Goal: Information Seeking & Learning: Learn about a topic

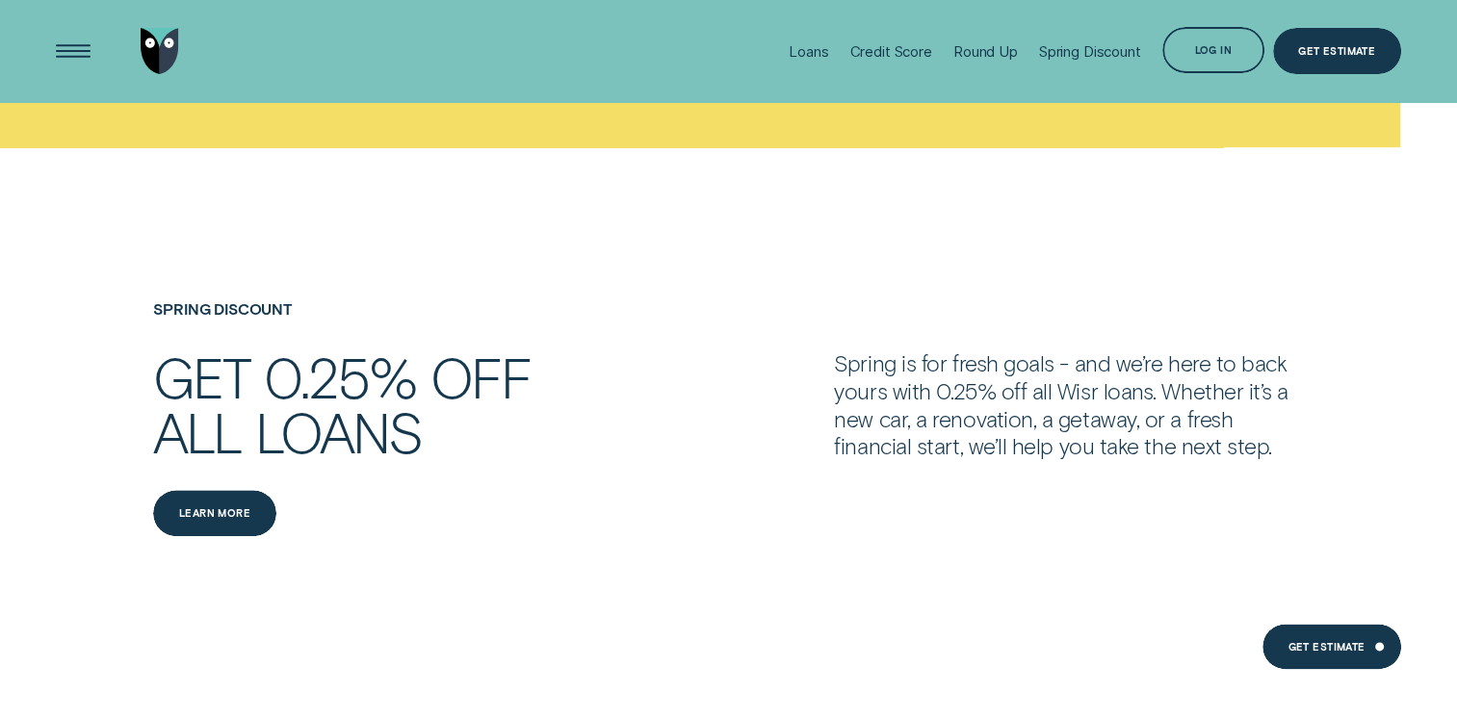
scroll to position [2022, 0]
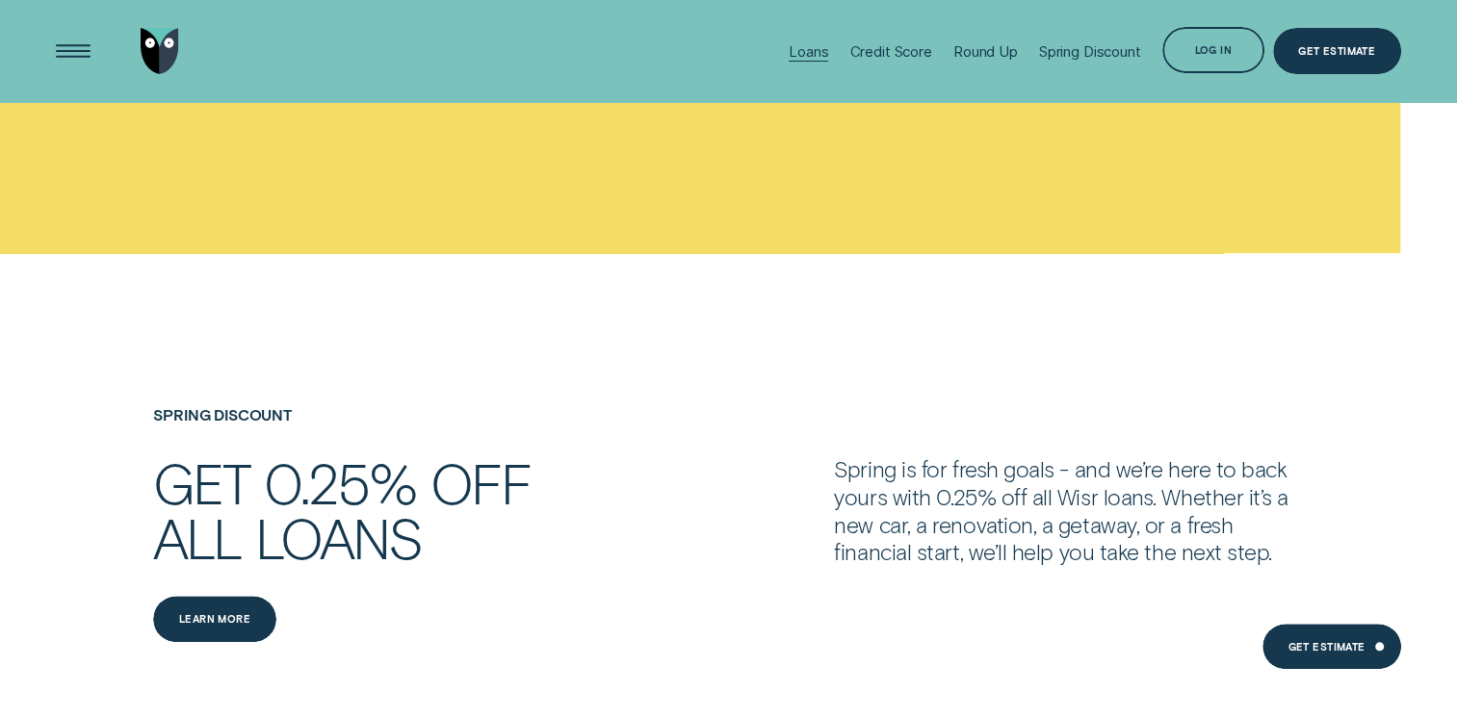
click at [796, 50] on div "Loans" at bounding box center [807, 51] width 39 height 18
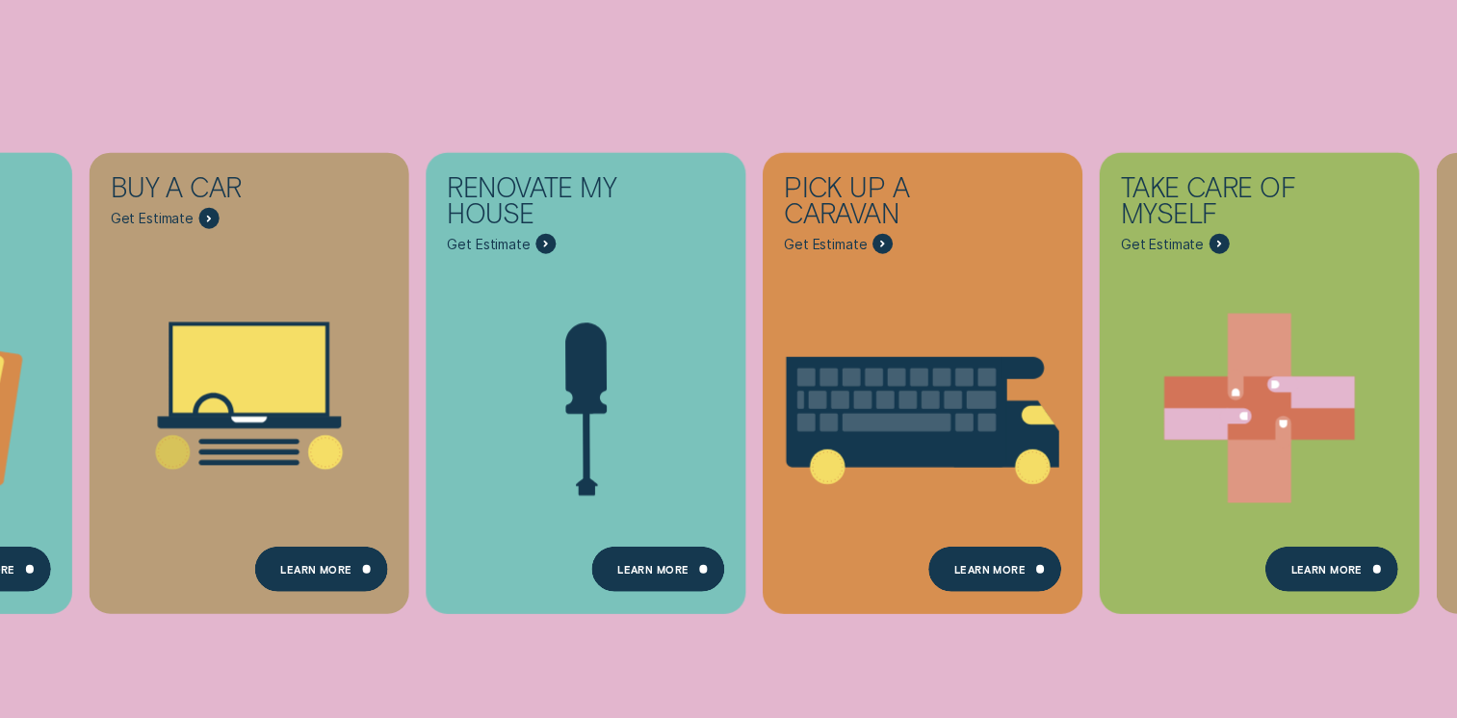
scroll to position [443, 0]
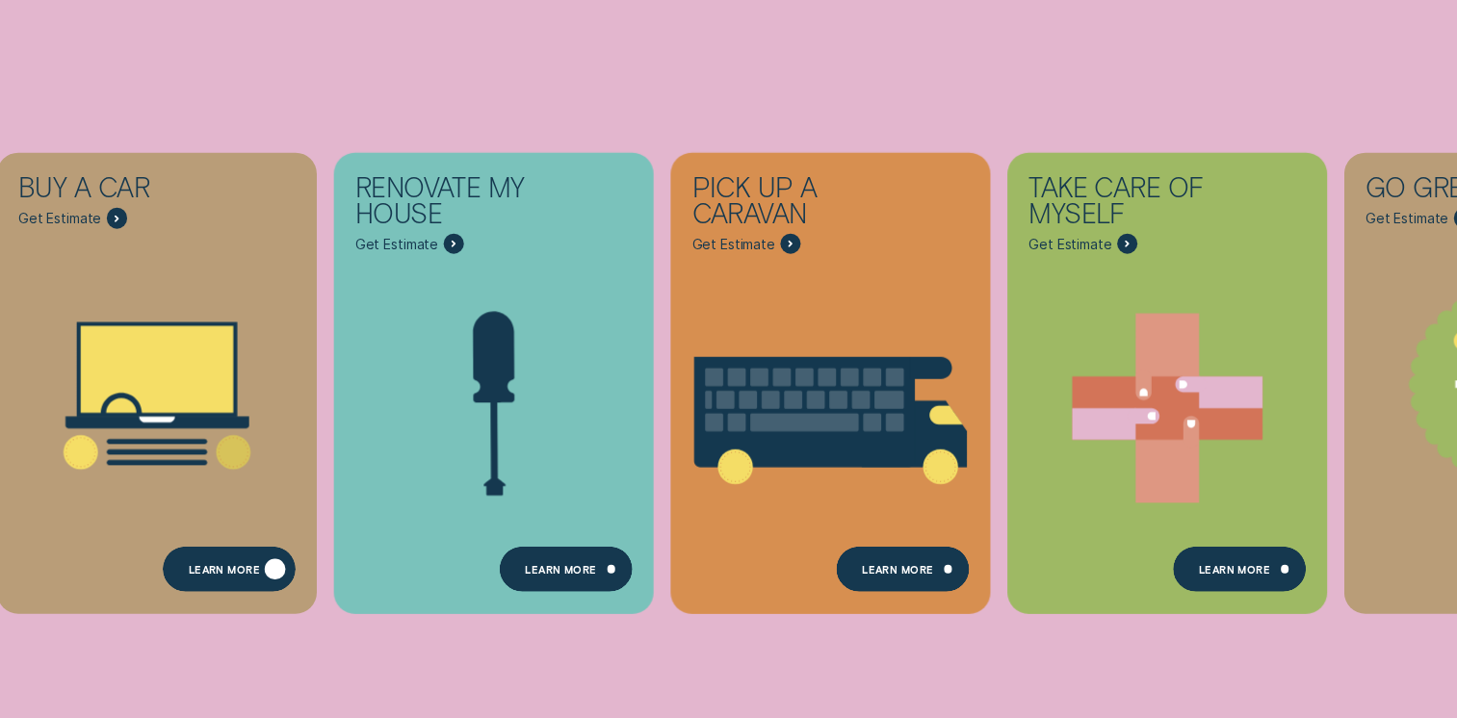
click at [236, 579] on div "Learn More" at bounding box center [229, 569] width 133 height 46
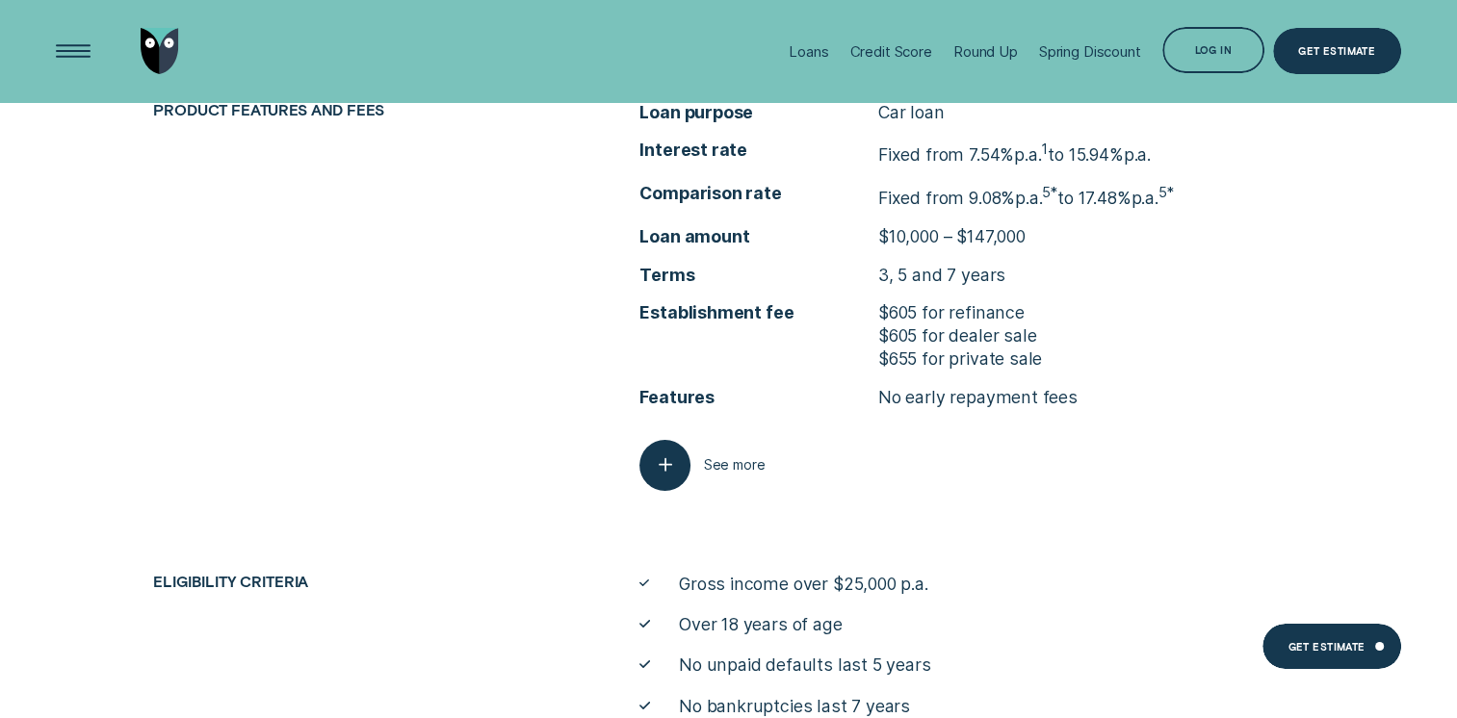
scroll to position [6936, 0]
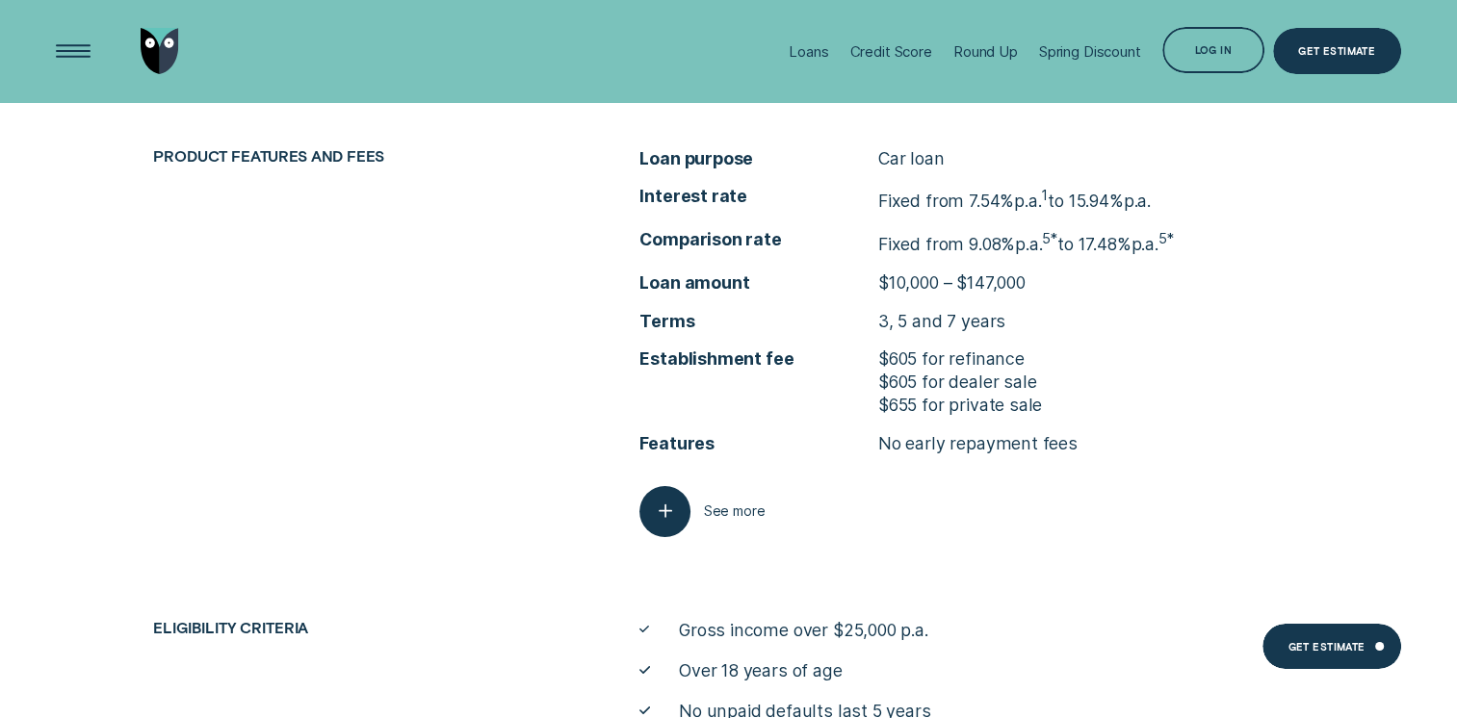
click at [1148, 614] on div "Product features and fees Loan purpose Car loan Interest rate Fixed from 7.54% …" at bounding box center [728, 508] width 1457 height 722
click at [668, 516] on icon "button" at bounding box center [665, 512] width 26 height 30
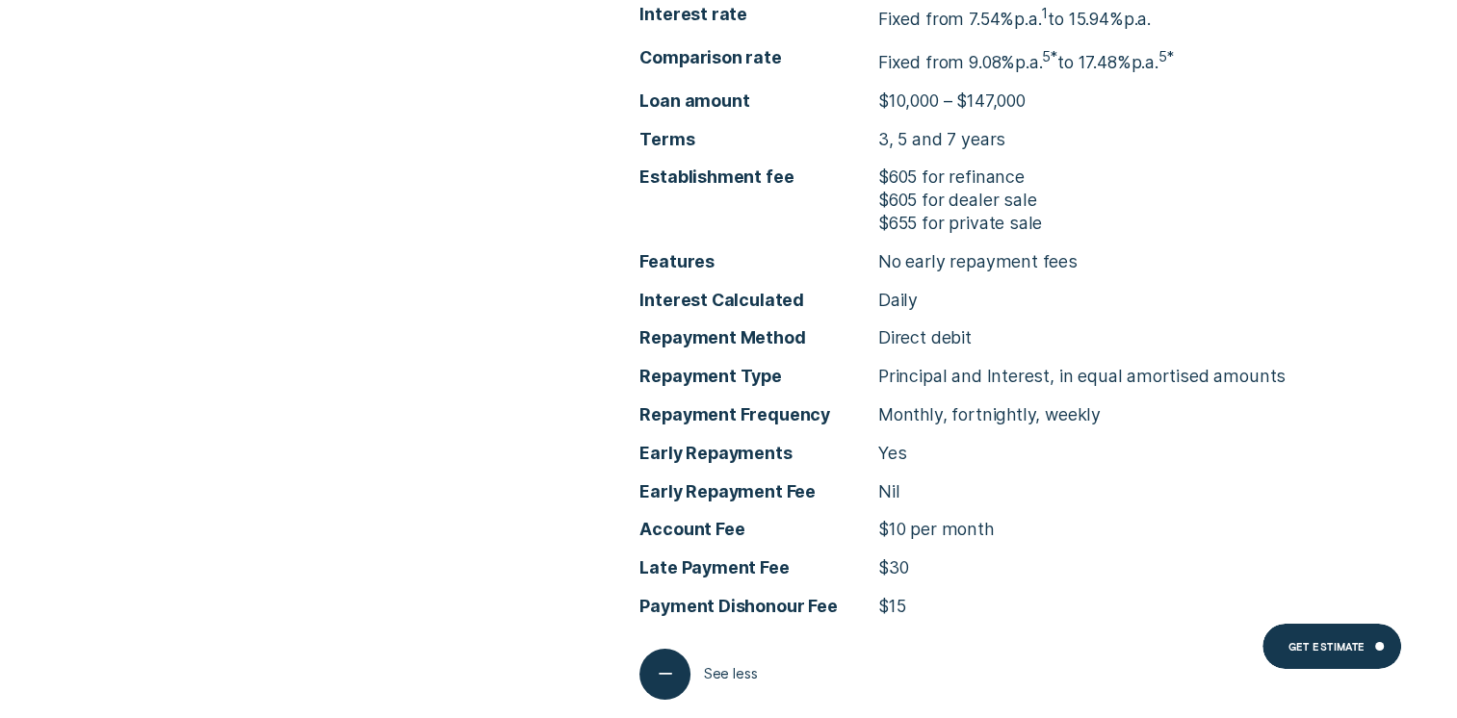
scroll to position [7049, 0]
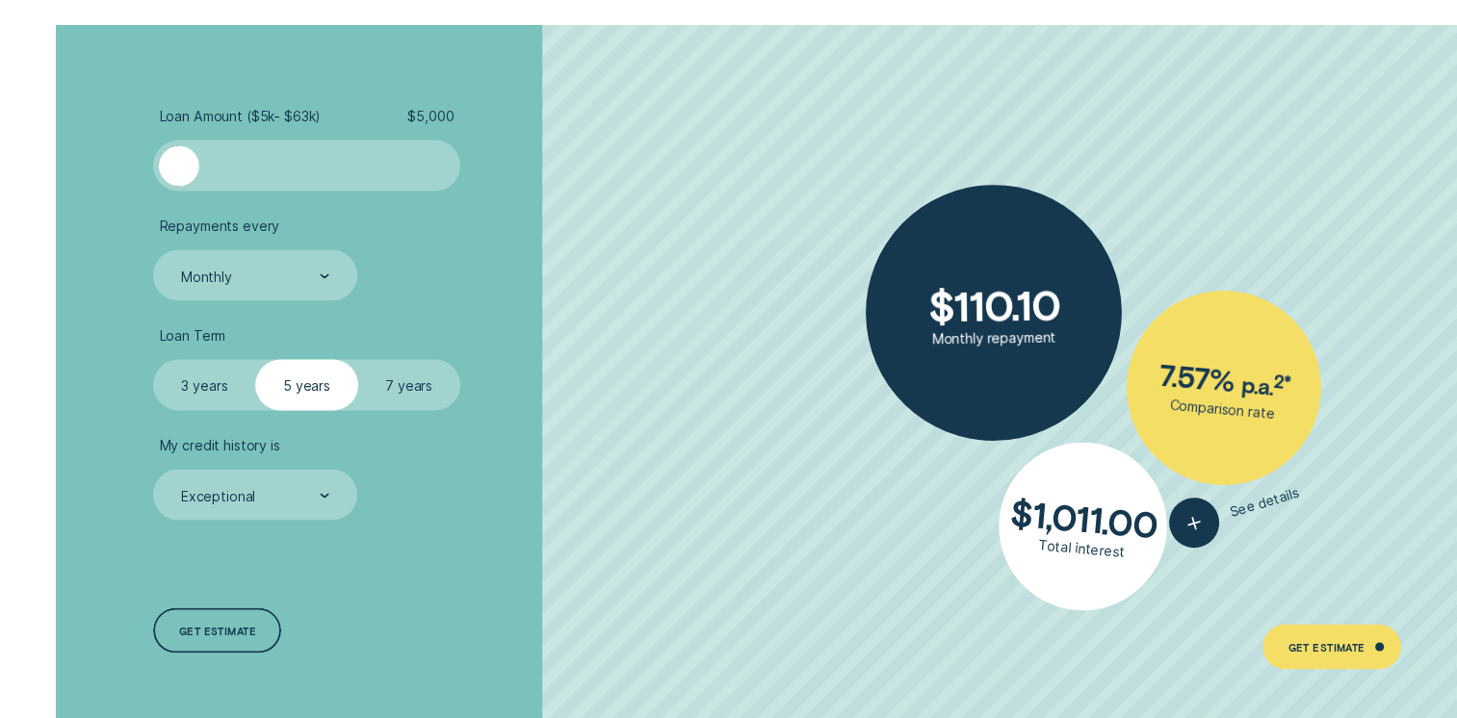
scroll to position [3425, 0]
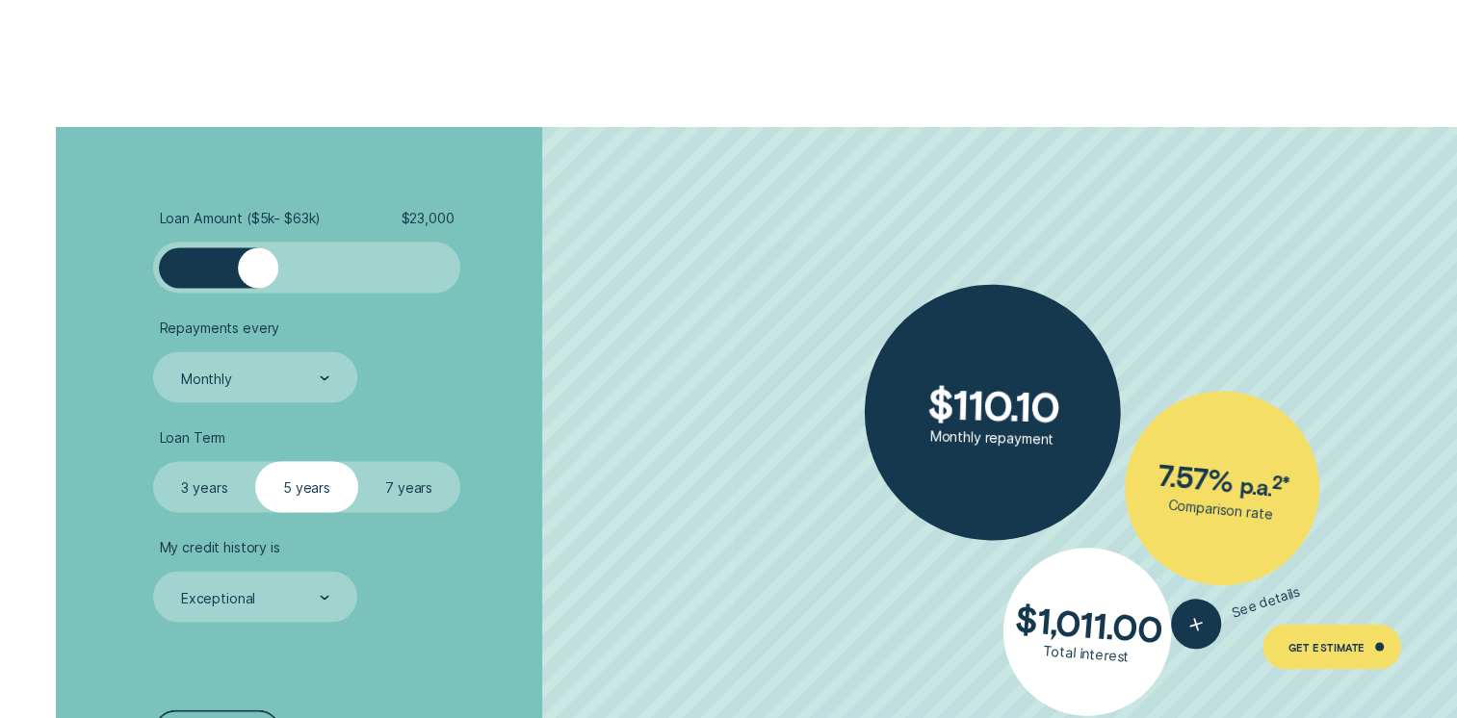
click at [257, 270] on div at bounding box center [306, 267] width 255 height 40
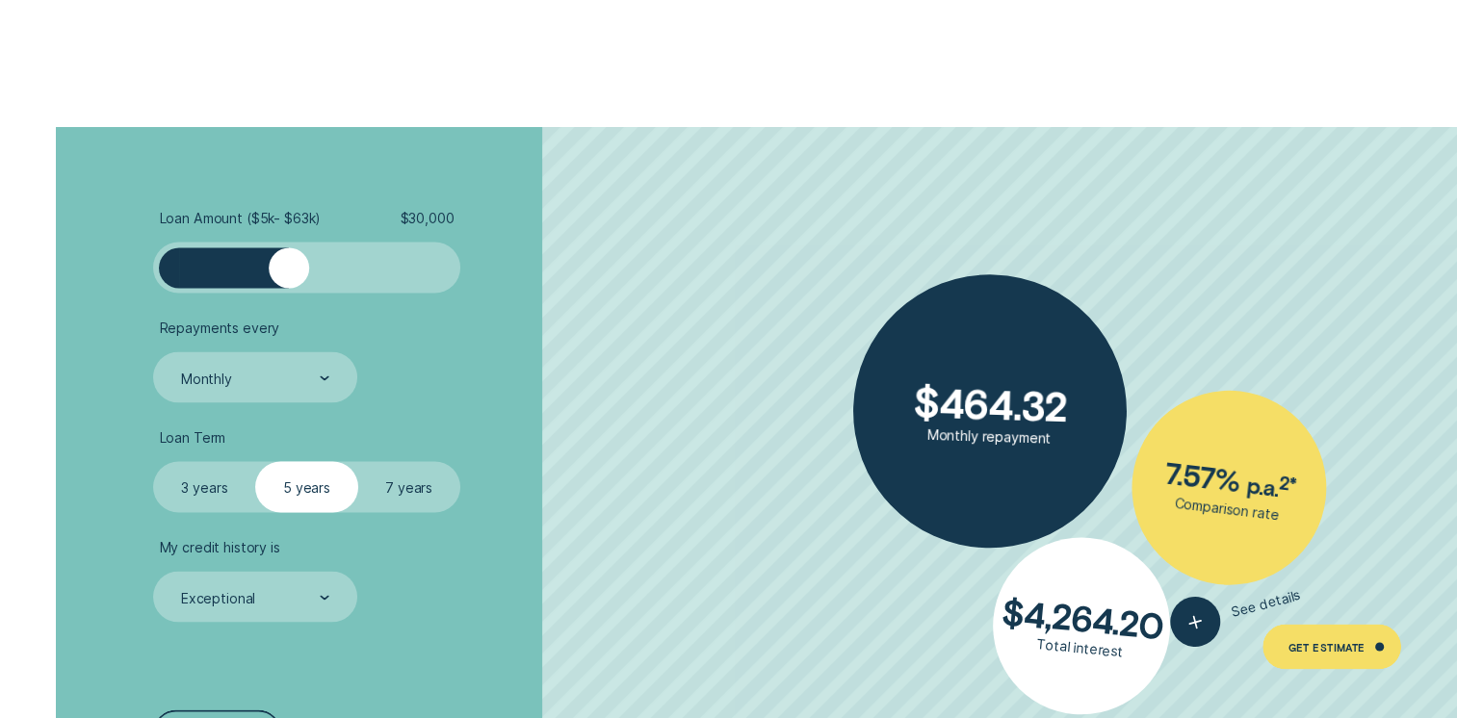
click at [290, 274] on div at bounding box center [306, 267] width 255 height 40
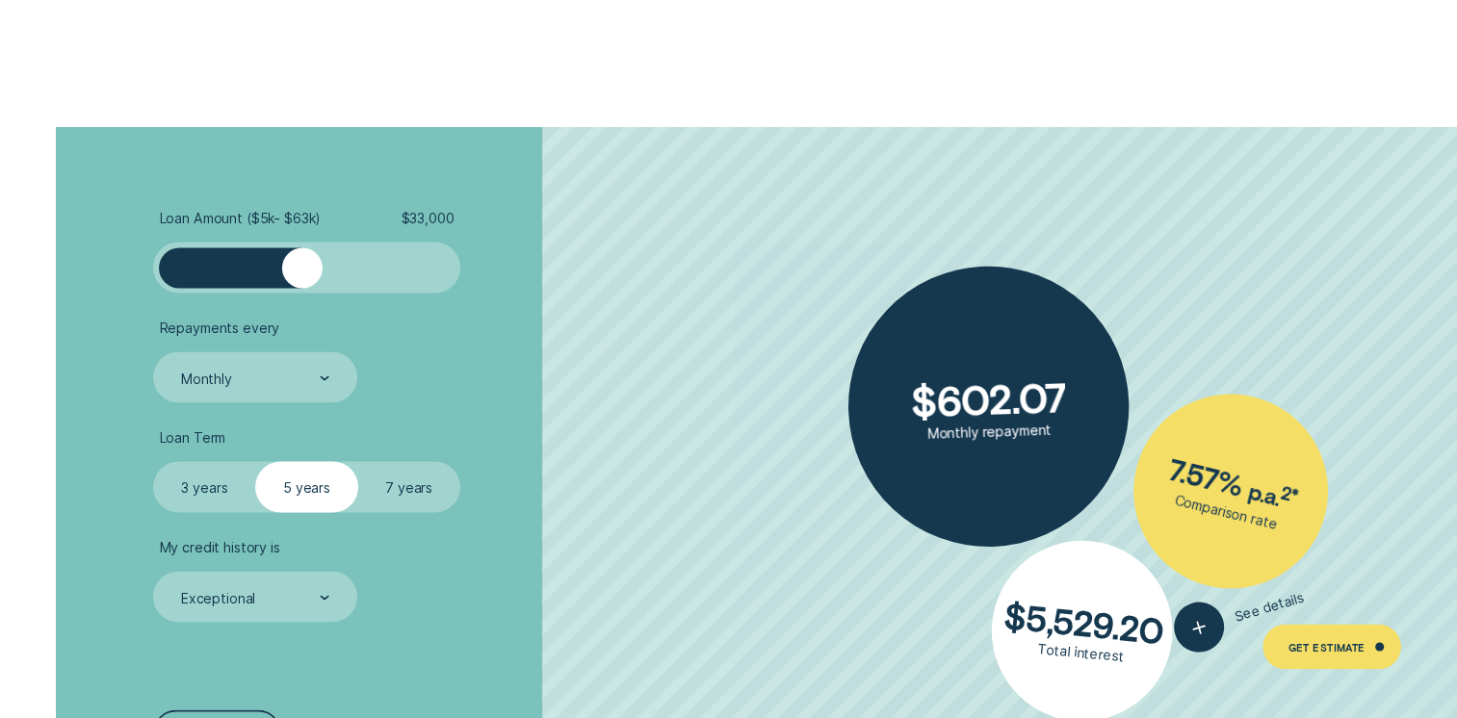
click at [304, 271] on div at bounding box center [302, 267] width 40 height 40
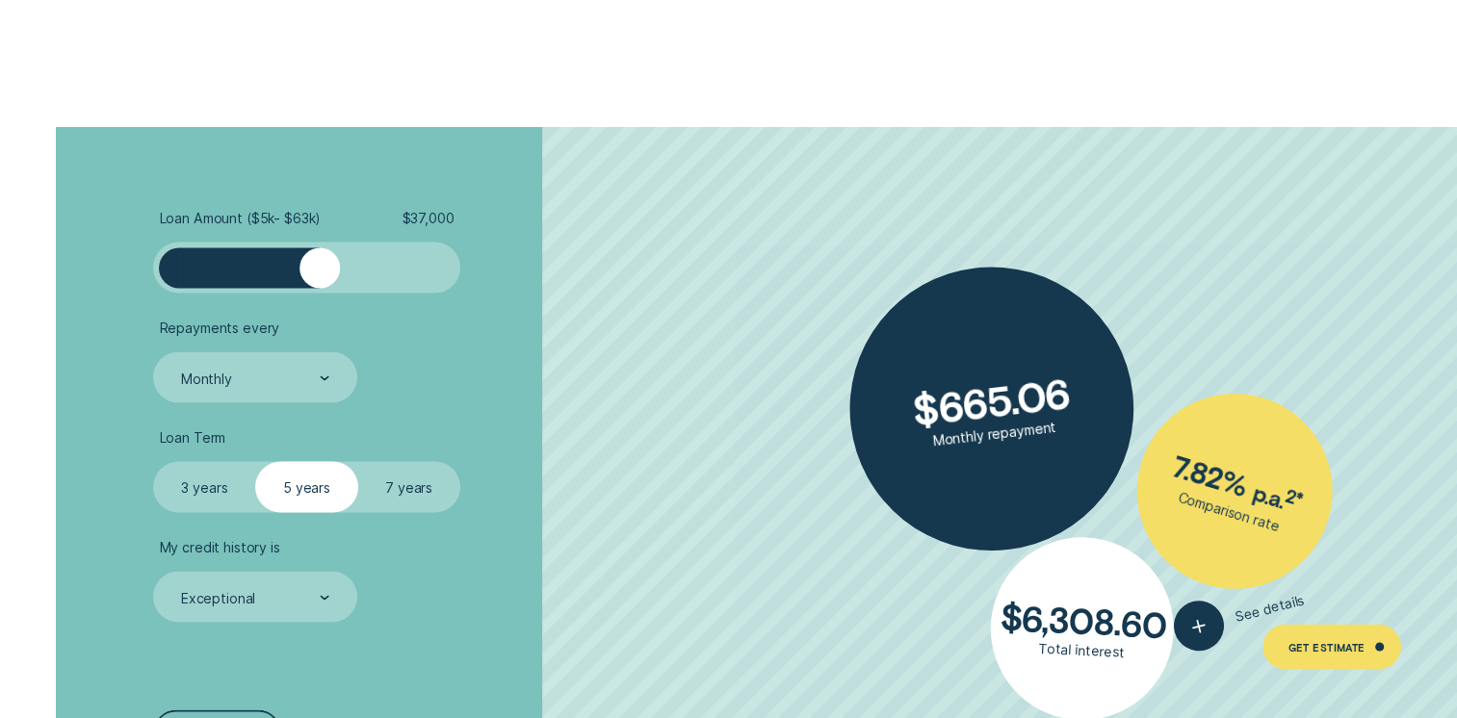
click at [319, 276] on div at bounding box center [319, 267] width 40 height 40
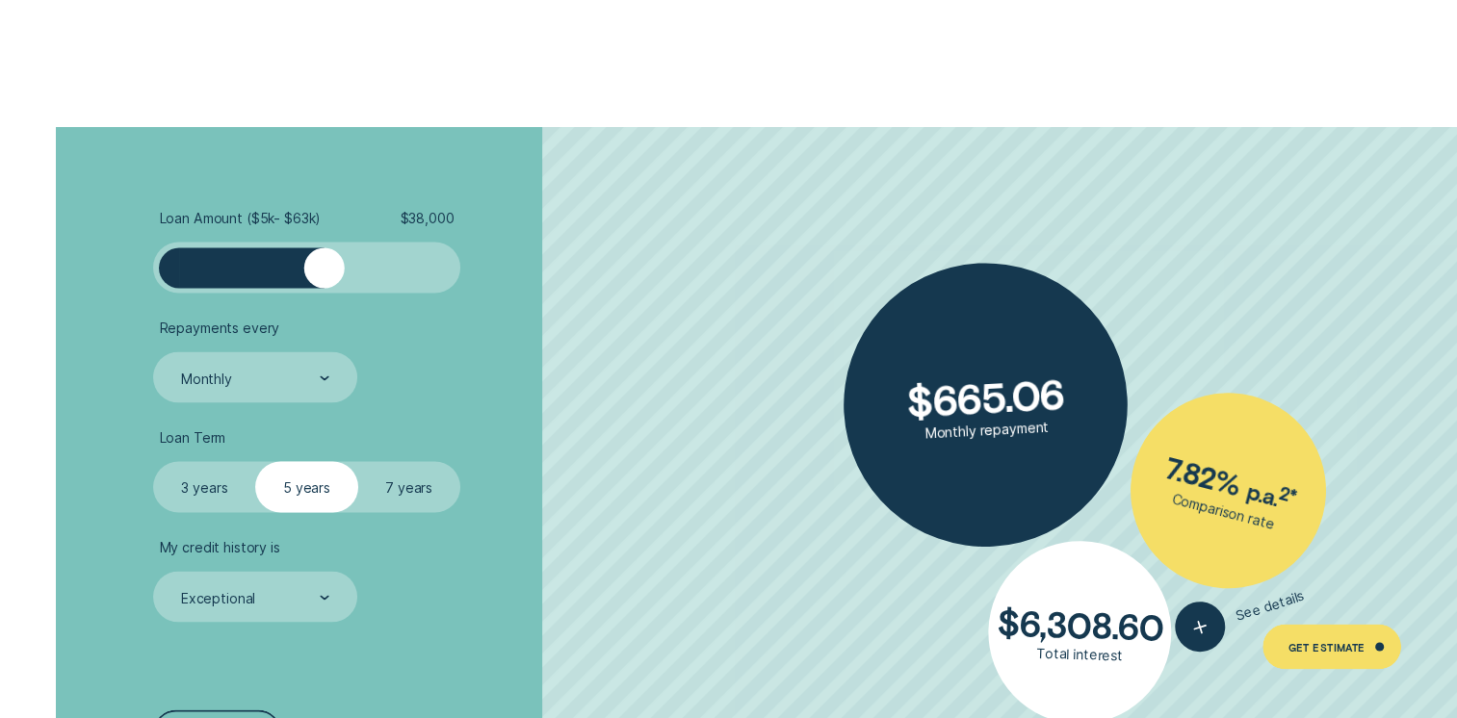
click at [324, 278] on div at bounding box center [324, 267] width 40 height 40
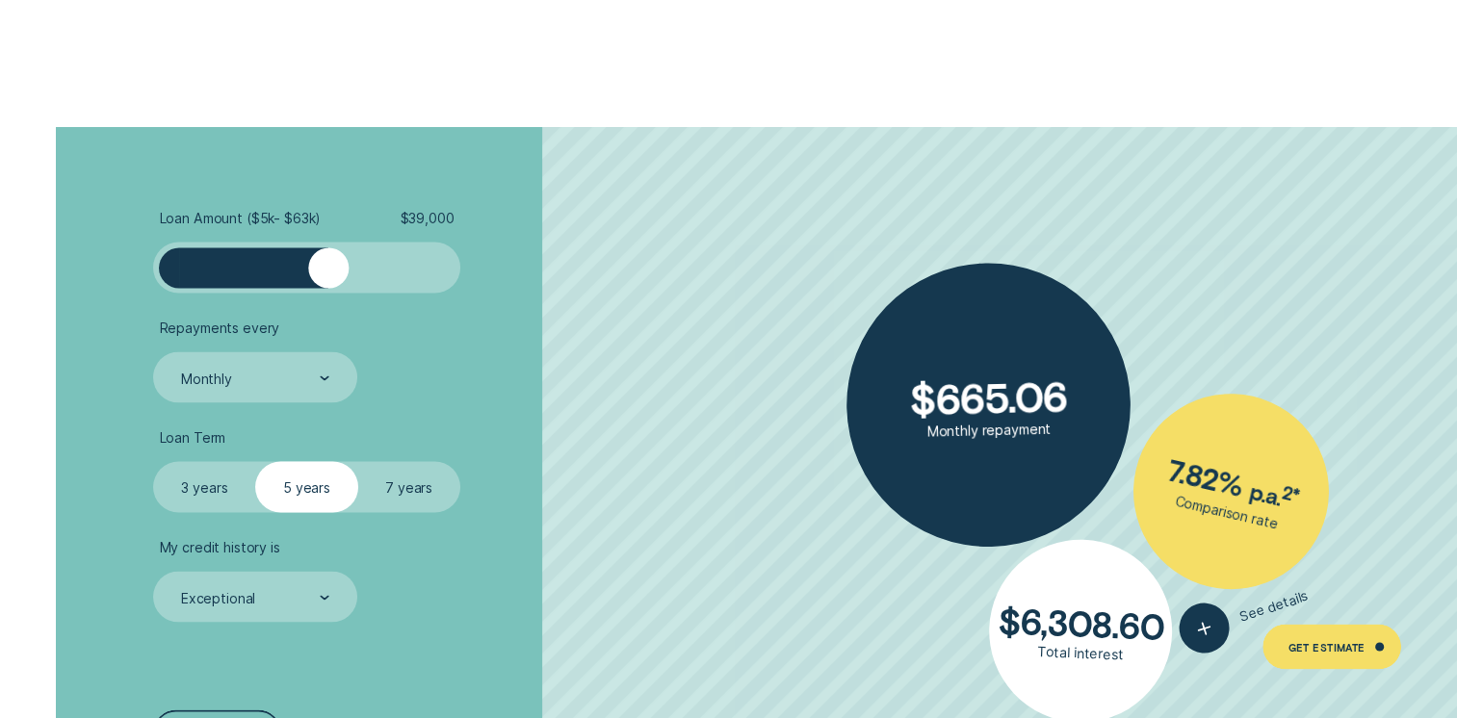
click at [329, 279] on div at bounding box center [328, 267] width 40 height 40
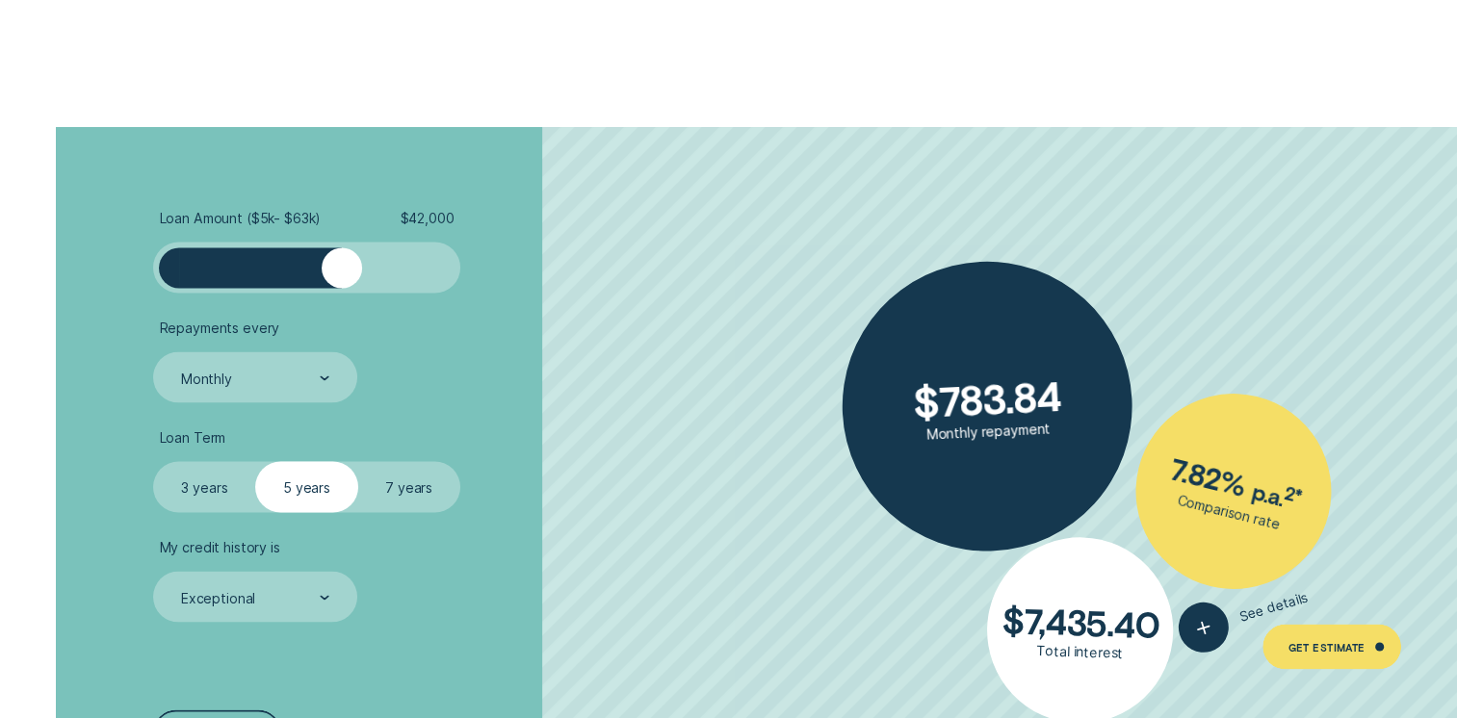
click at [342, 271] on div at bounding box center [342, 267] width 40 height 40
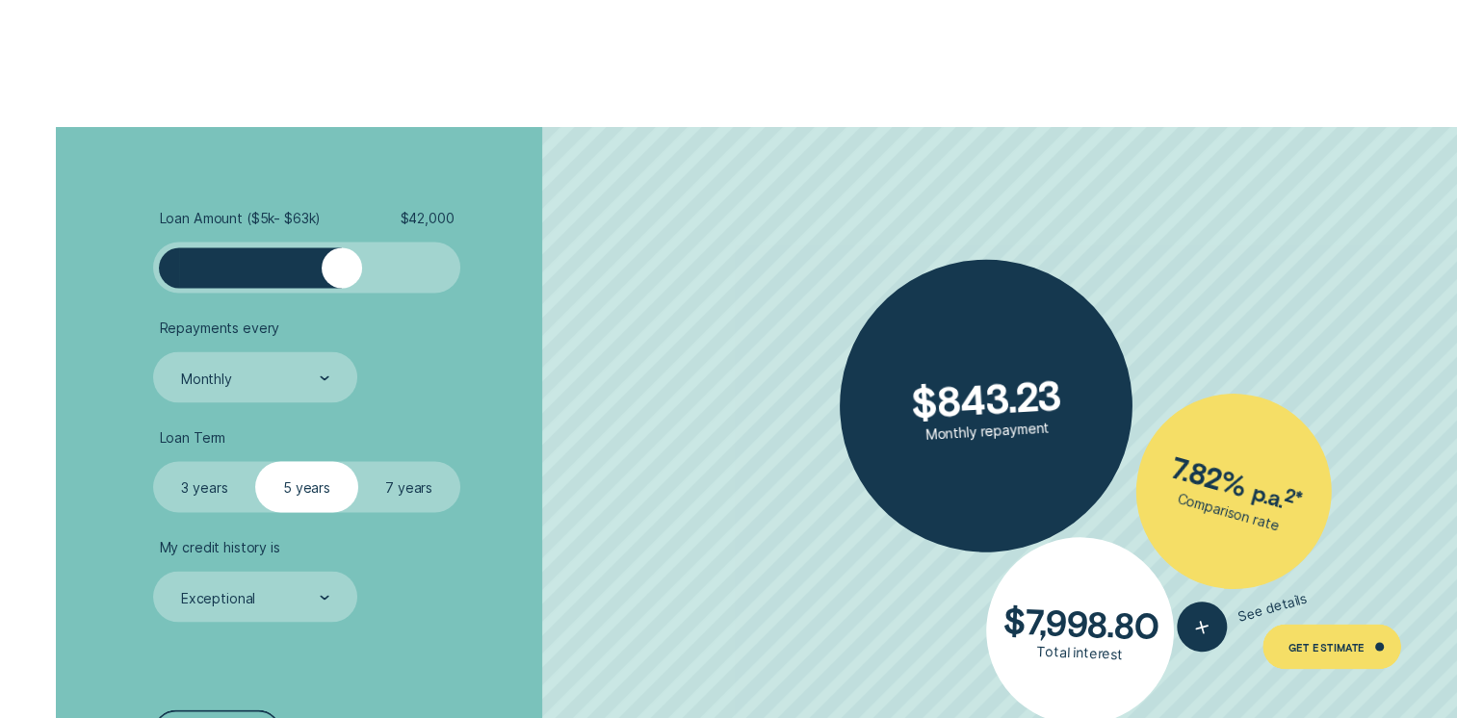
click at [334, 271] on div at bounding box center [342, 267] width 40 height 40
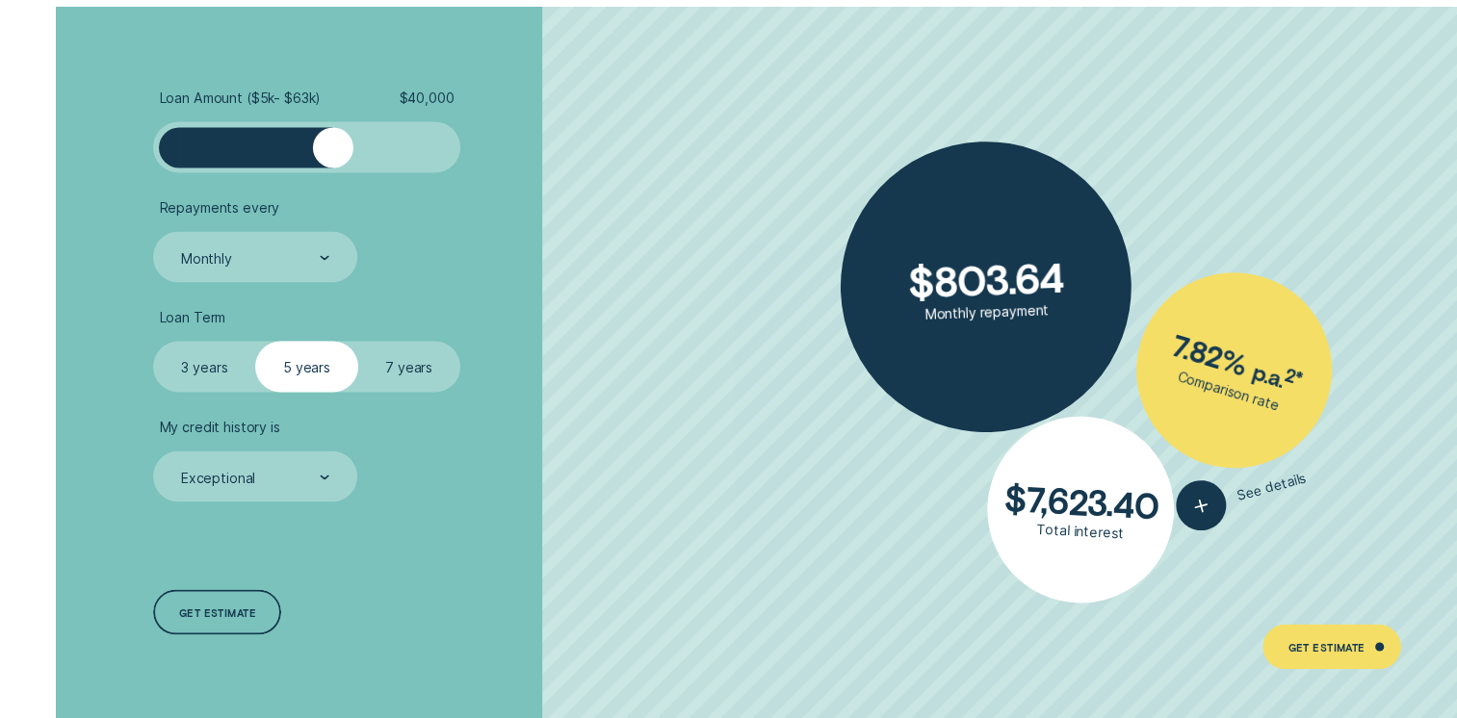
scroll to position [3526, 0]
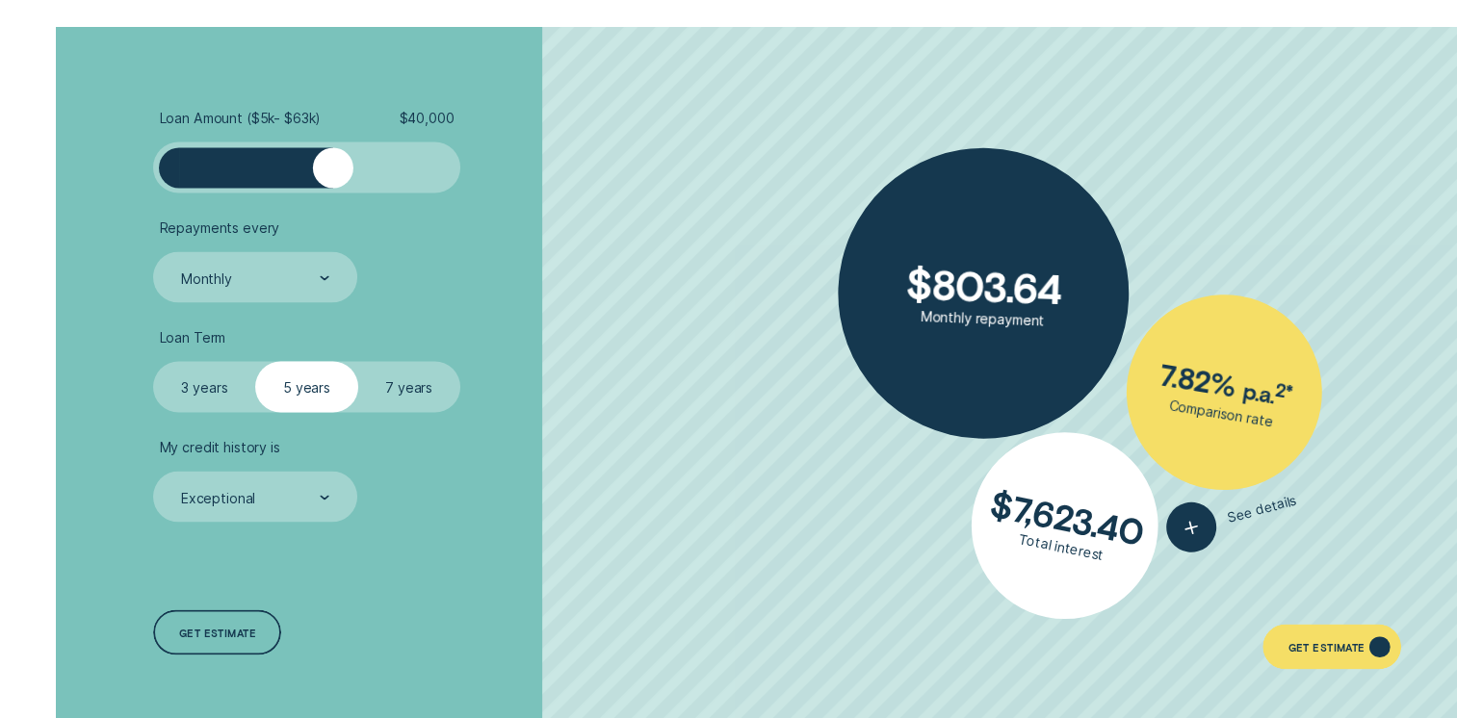
click at [1327, 644] on div "Get Estimate" at bounding box center [1325, 648] width 77 height 9
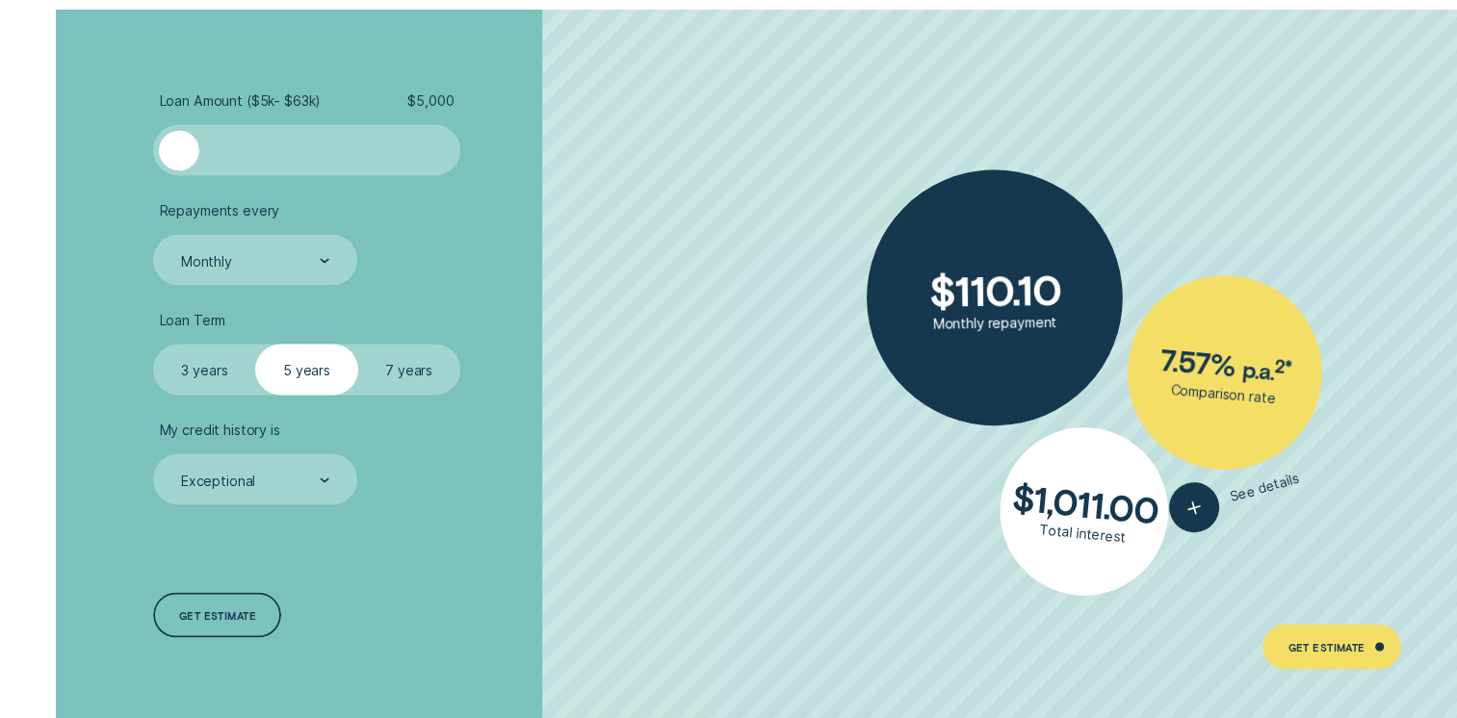
scroll to position [3544, 0]
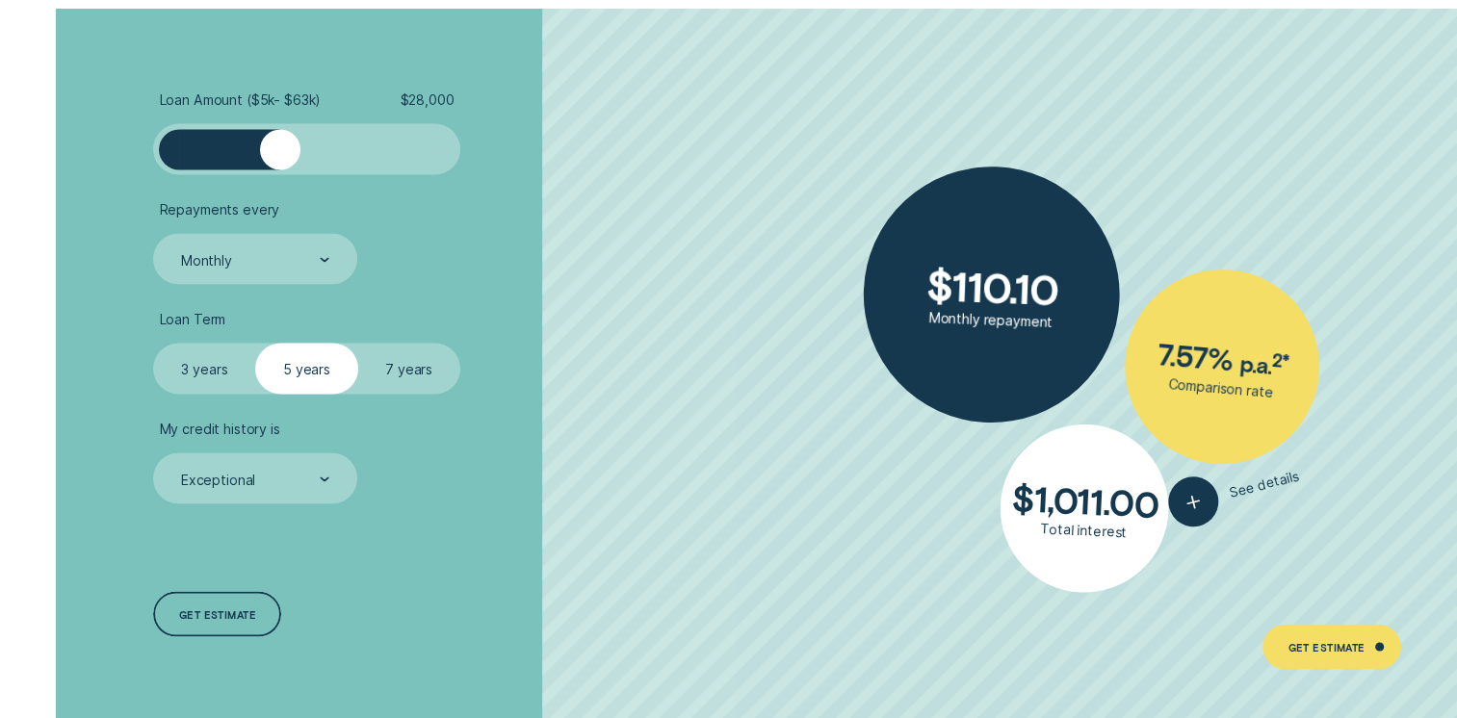
click at [279, 138] on div at bounding box center [306, 149] width 255 height 40
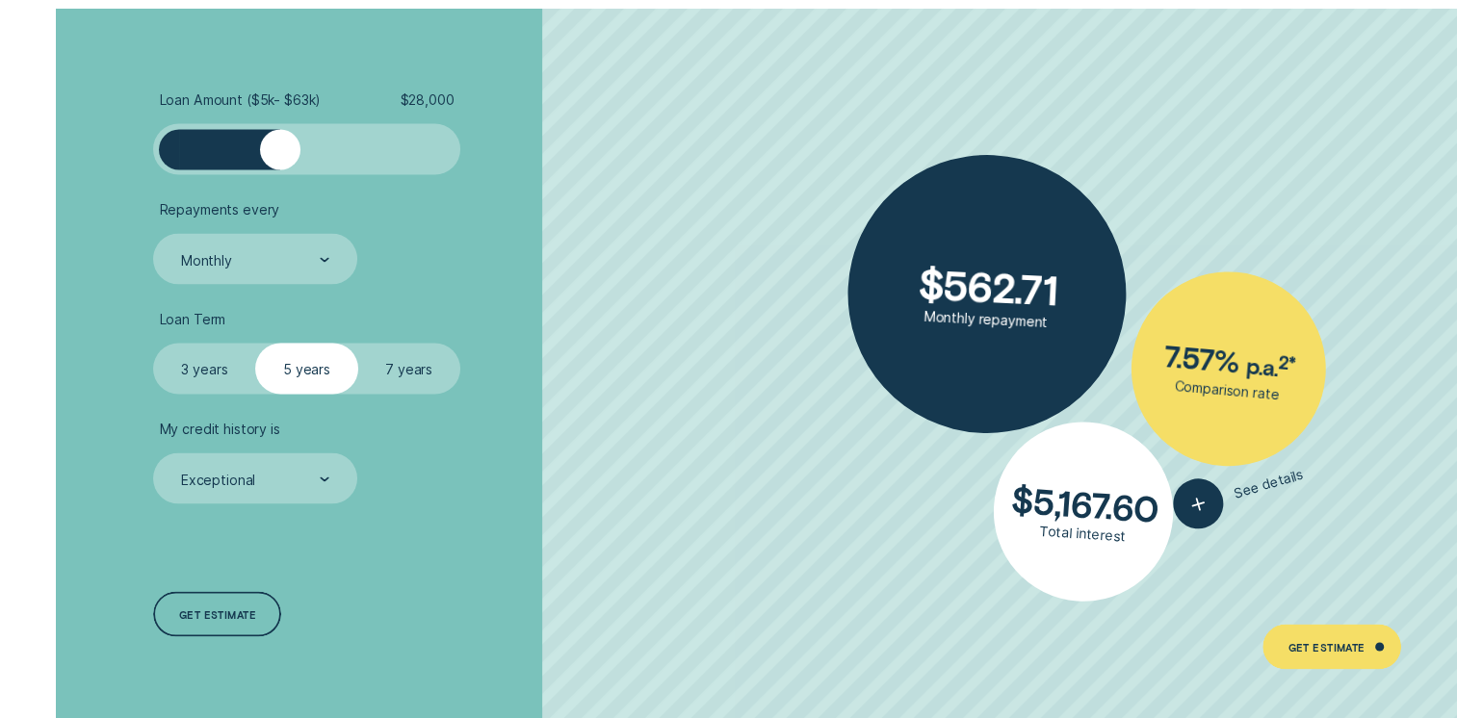
click at [302, 151] on div at bounding box center [306, 149] width 255 height 40
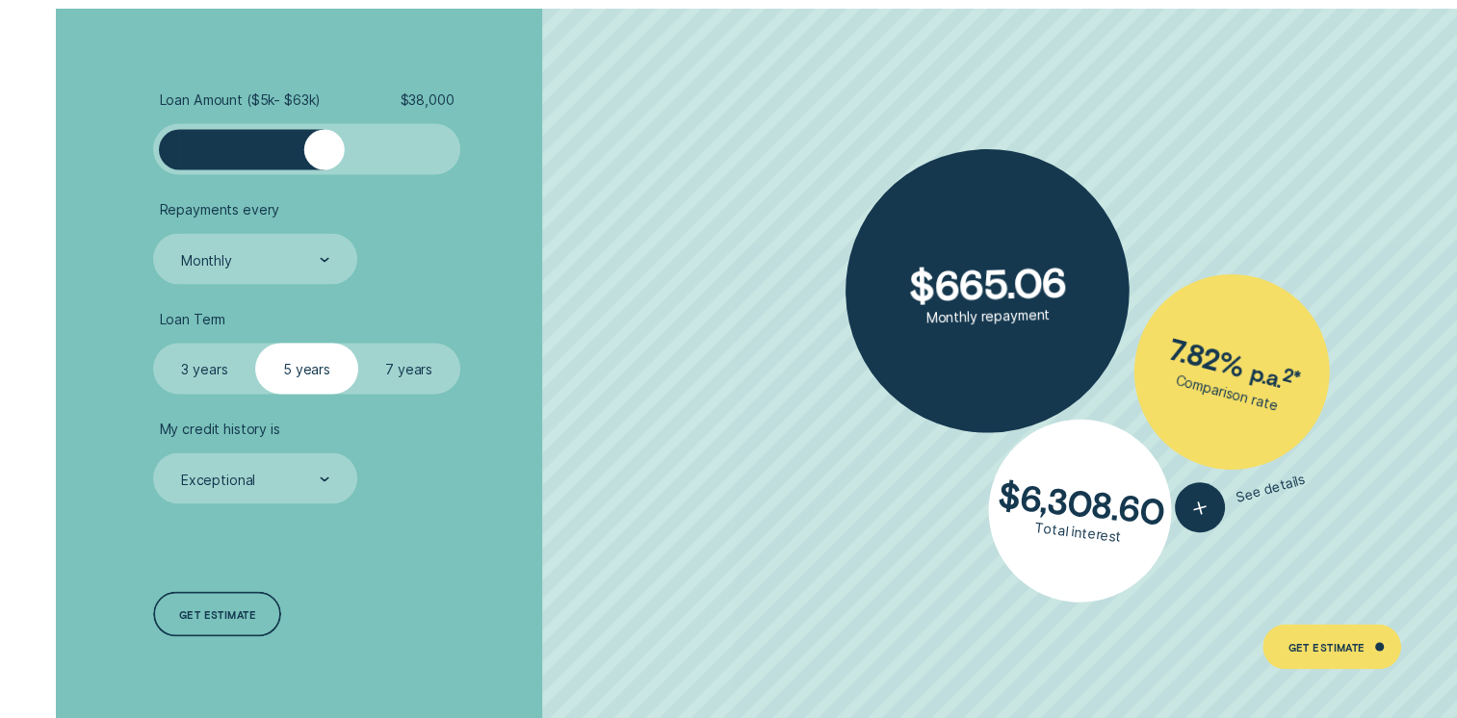
click at [325, 153] on div at bounding box center [306, 149] width 255 height 40
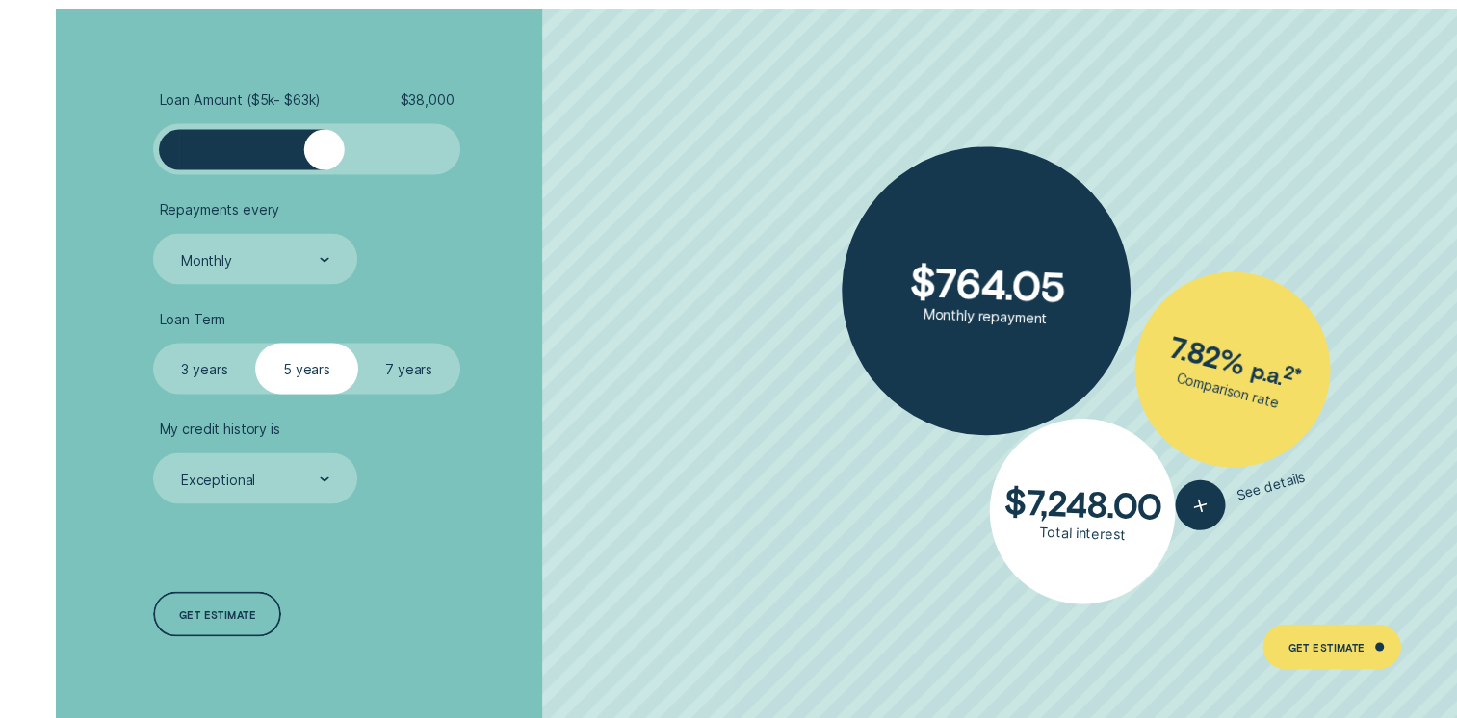
click at [349, 159] on div at bounding box center [306, 149] width 255 height 40
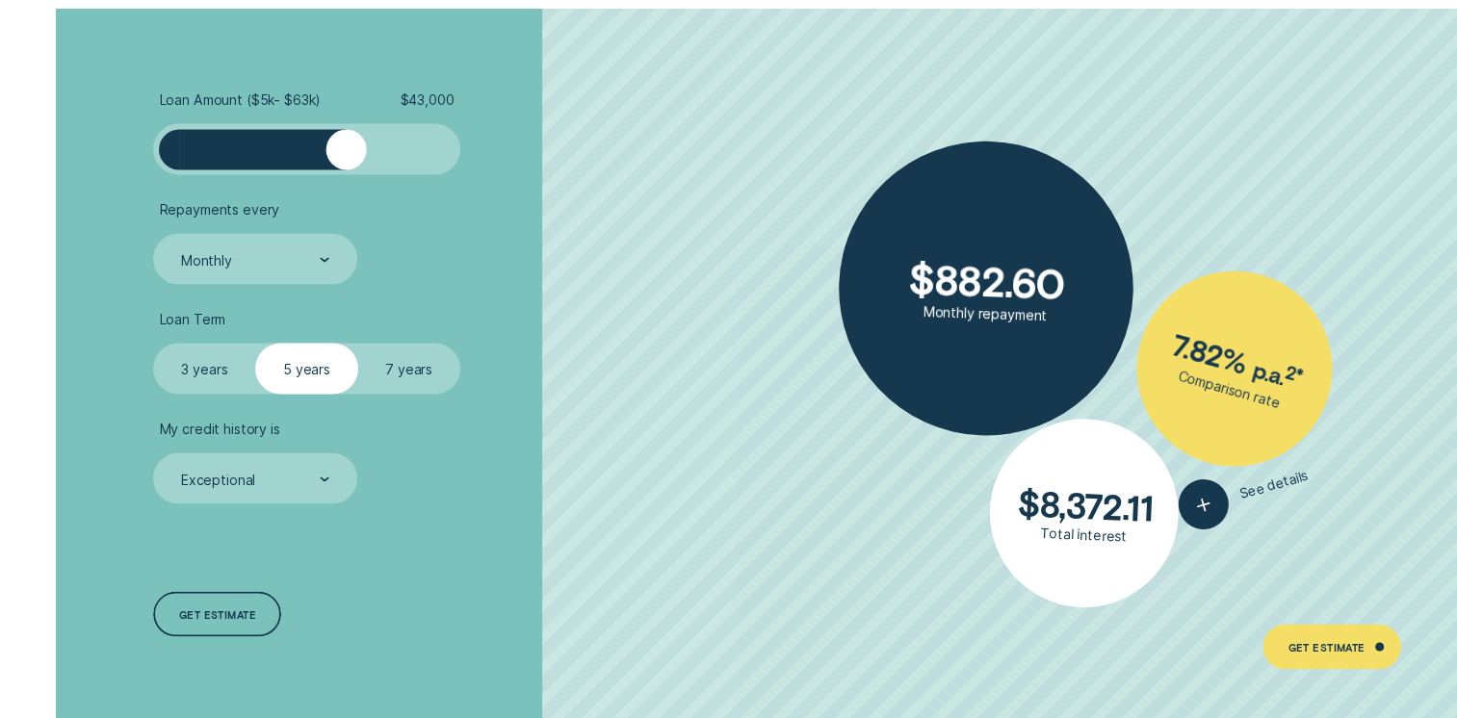
click at [348, 159] on div at bounding box center [345, 149] width 40 height 40
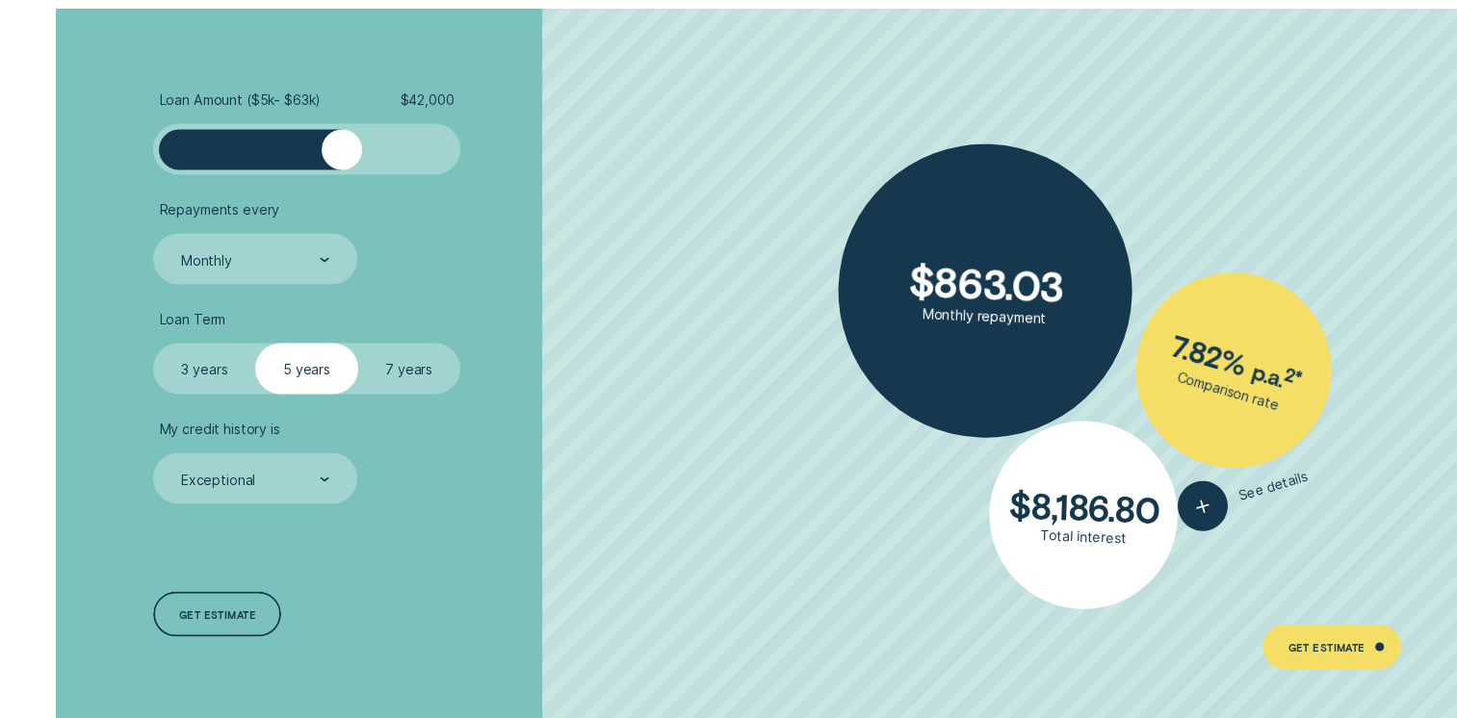
click at [341, 160] on div at bounding box center [342, 149] width 40 height 40
click at [332, 159] on div at bounding box center [333, 149] width 40 height 40
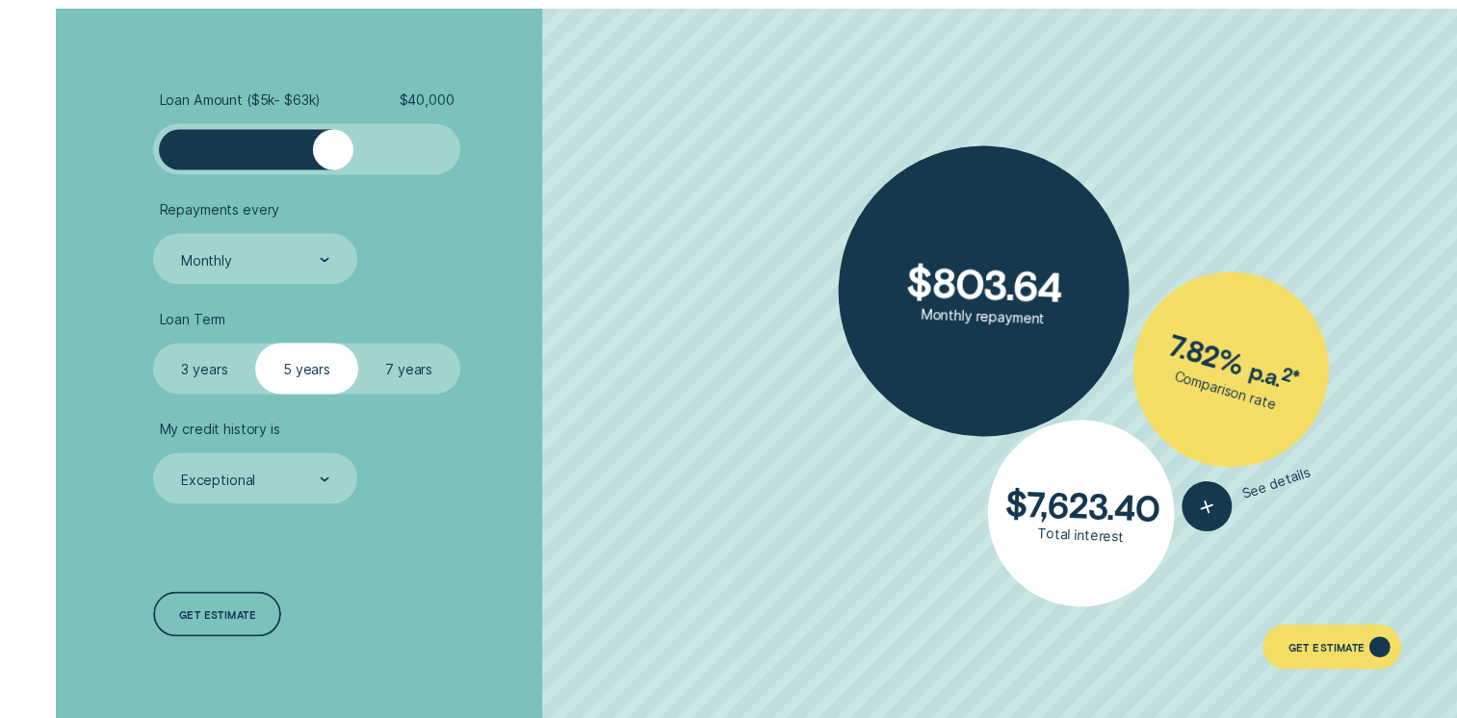
click at [1348, 644] on div "Get Estimate" at bounding box center [1325, 648] width 77 height 9
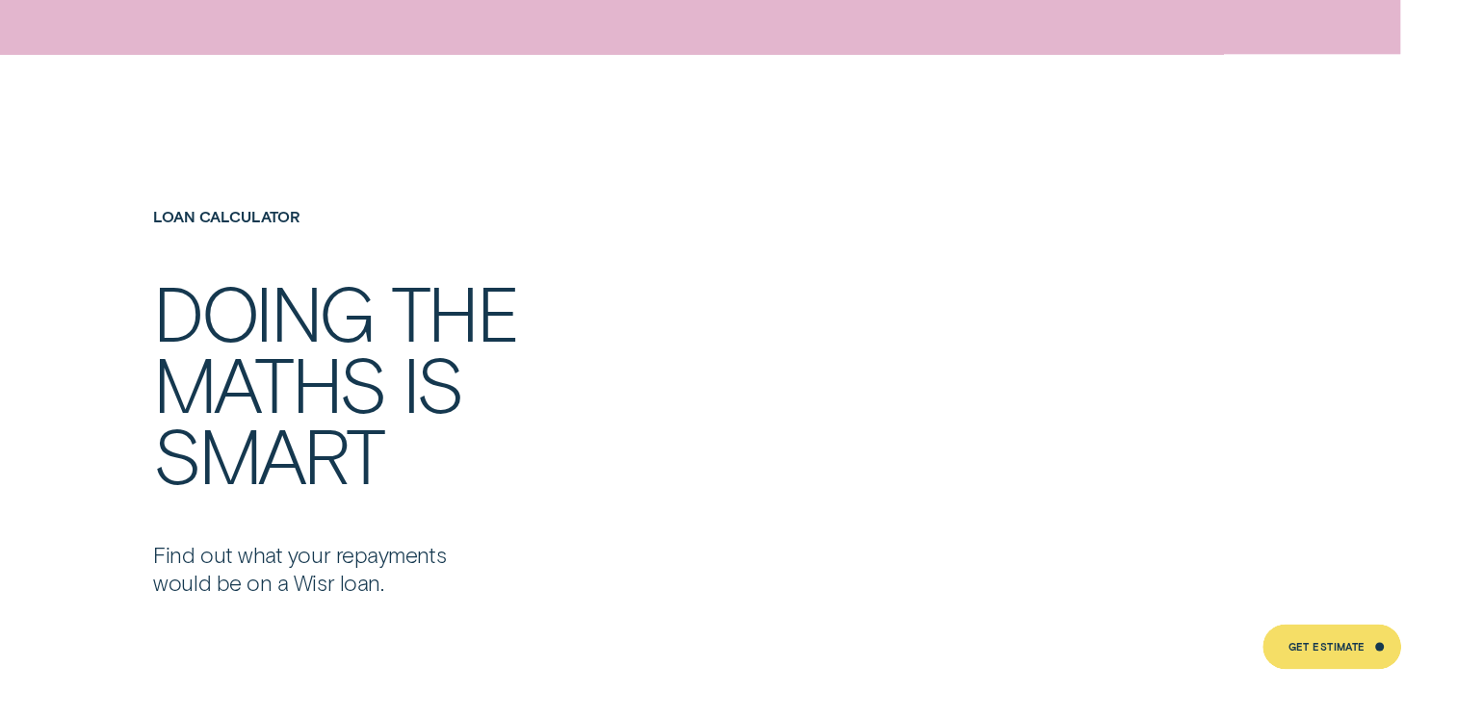
scroll to position [3544, 0]
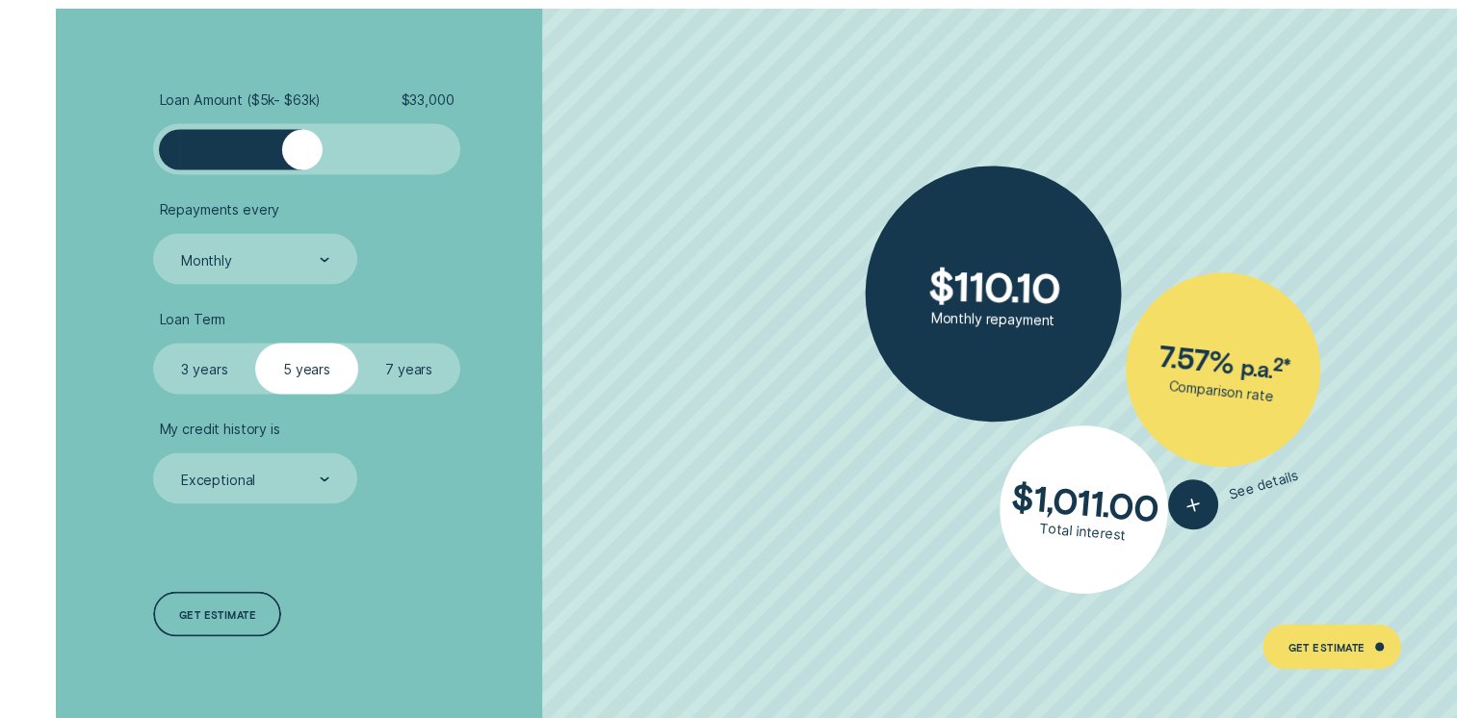
click at [304, 156] on div at bounding box center [306, 149] width 255 height 40
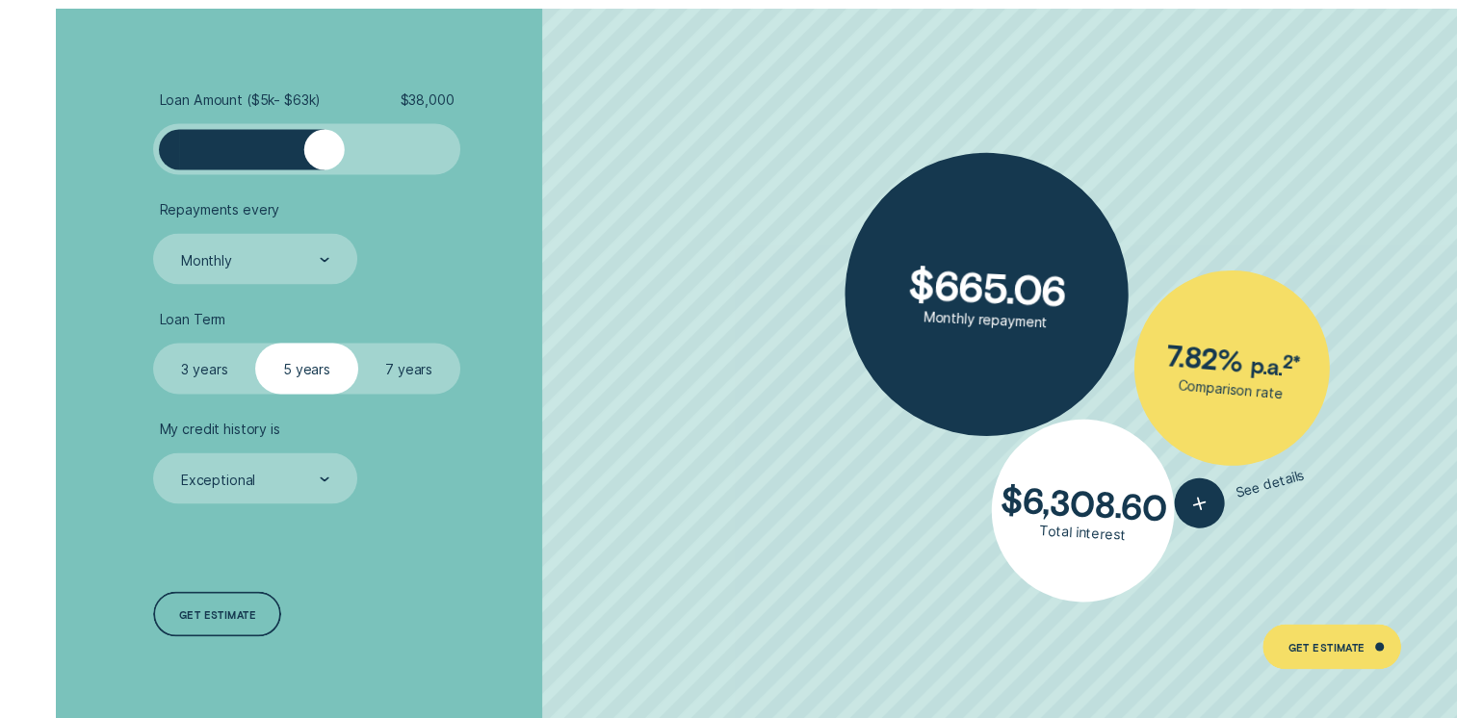
click at [324, 162] on div at bounding box center [306, 149] width 255 height 40
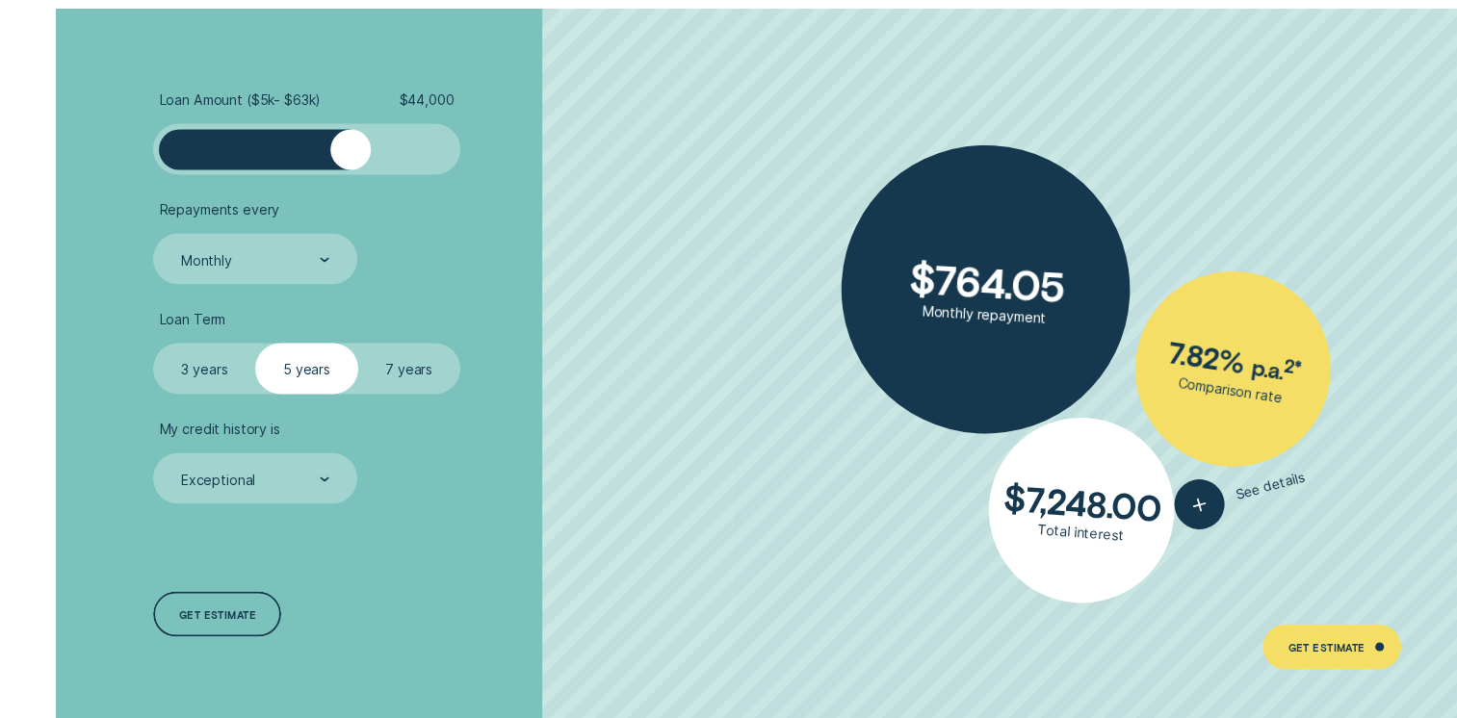
click at [350, 161] on div at bounding box center [306, 149] width 255 height 40
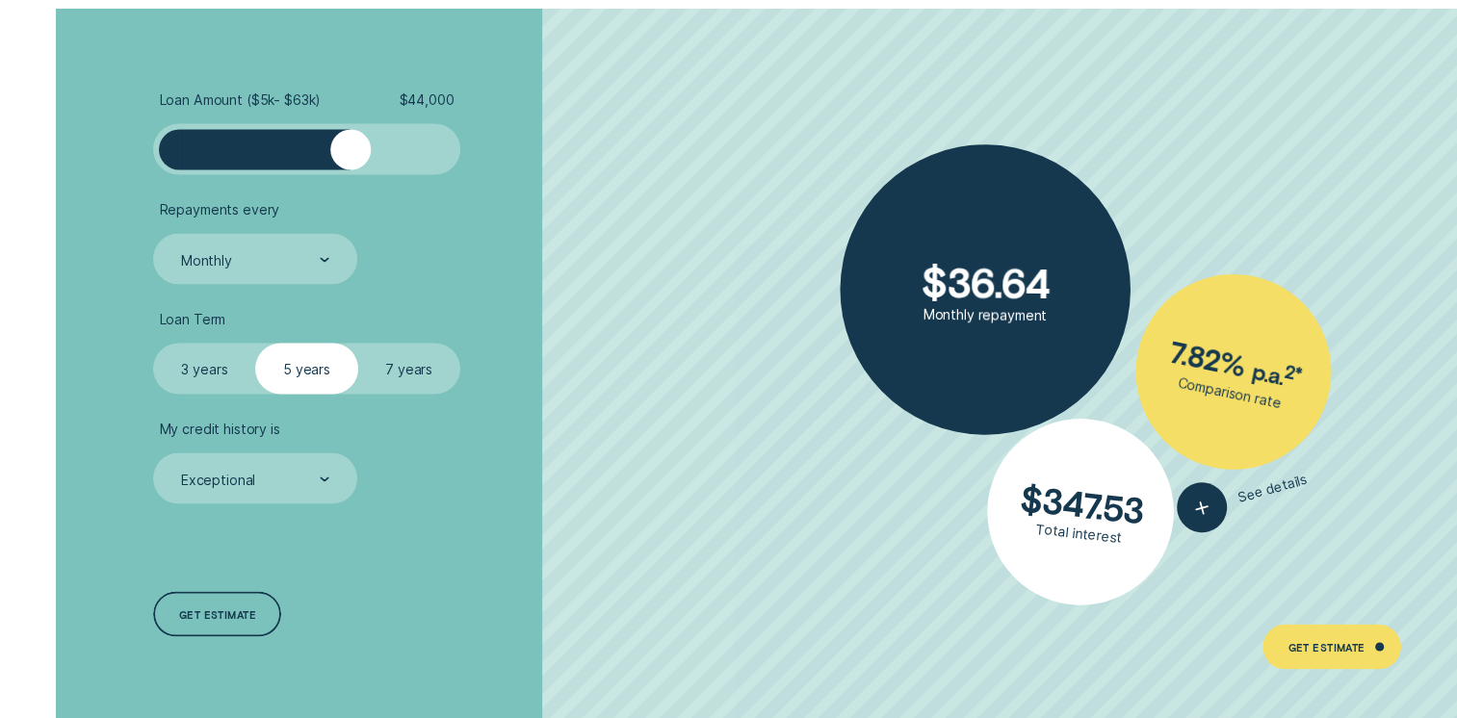
click at [343, 159] on div at bounding box center [350, 149] width 40 height 40
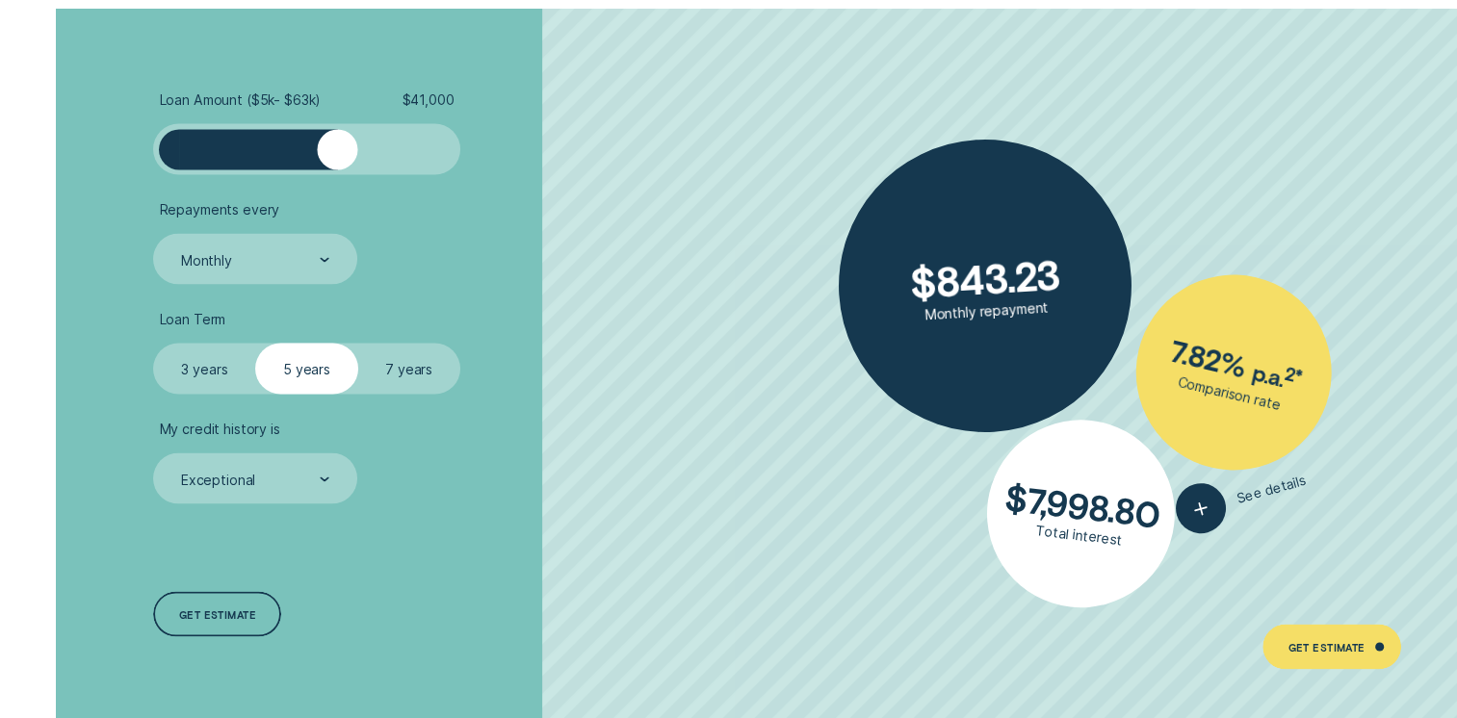
click at [338, 160] on div at bounding box center [337, 149] width 40 height 40
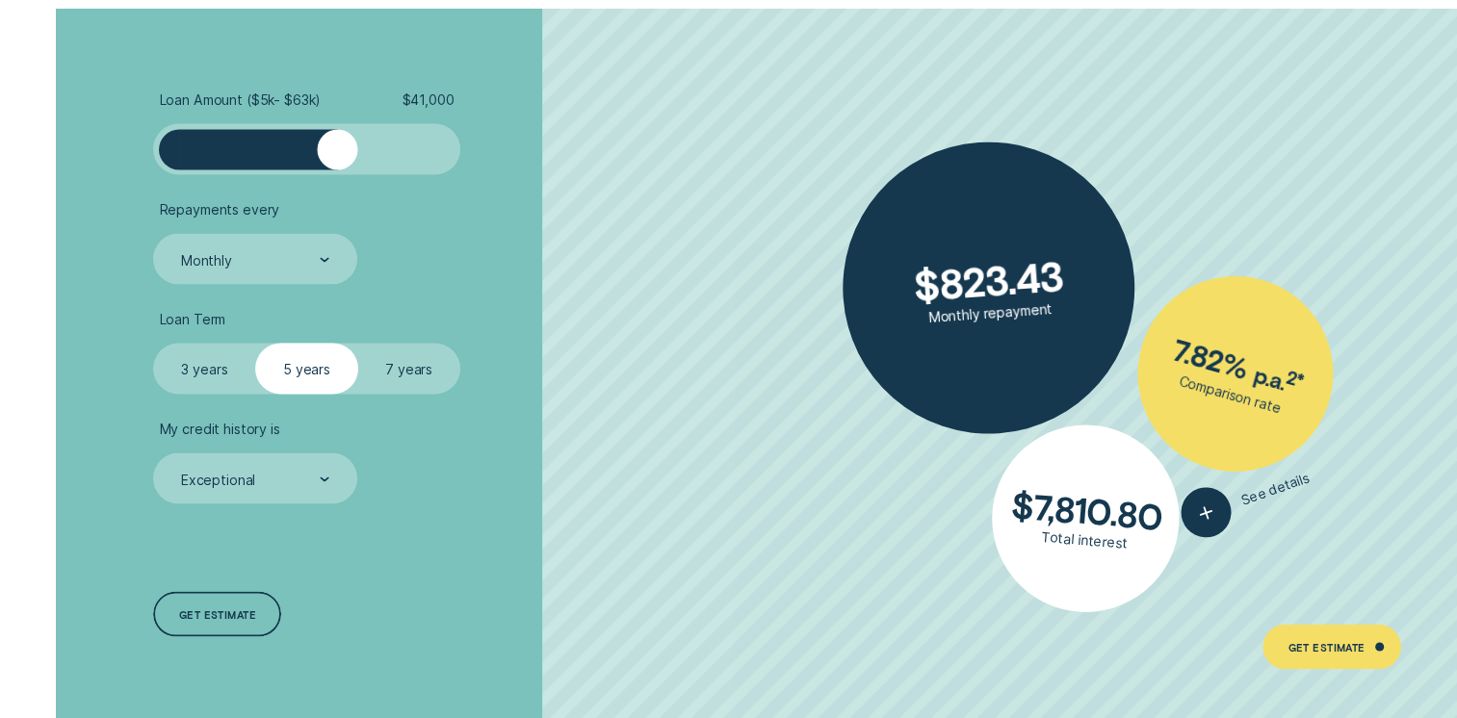
click at [331, 160] on div at bounding box center [337, 149] width 40 height 40
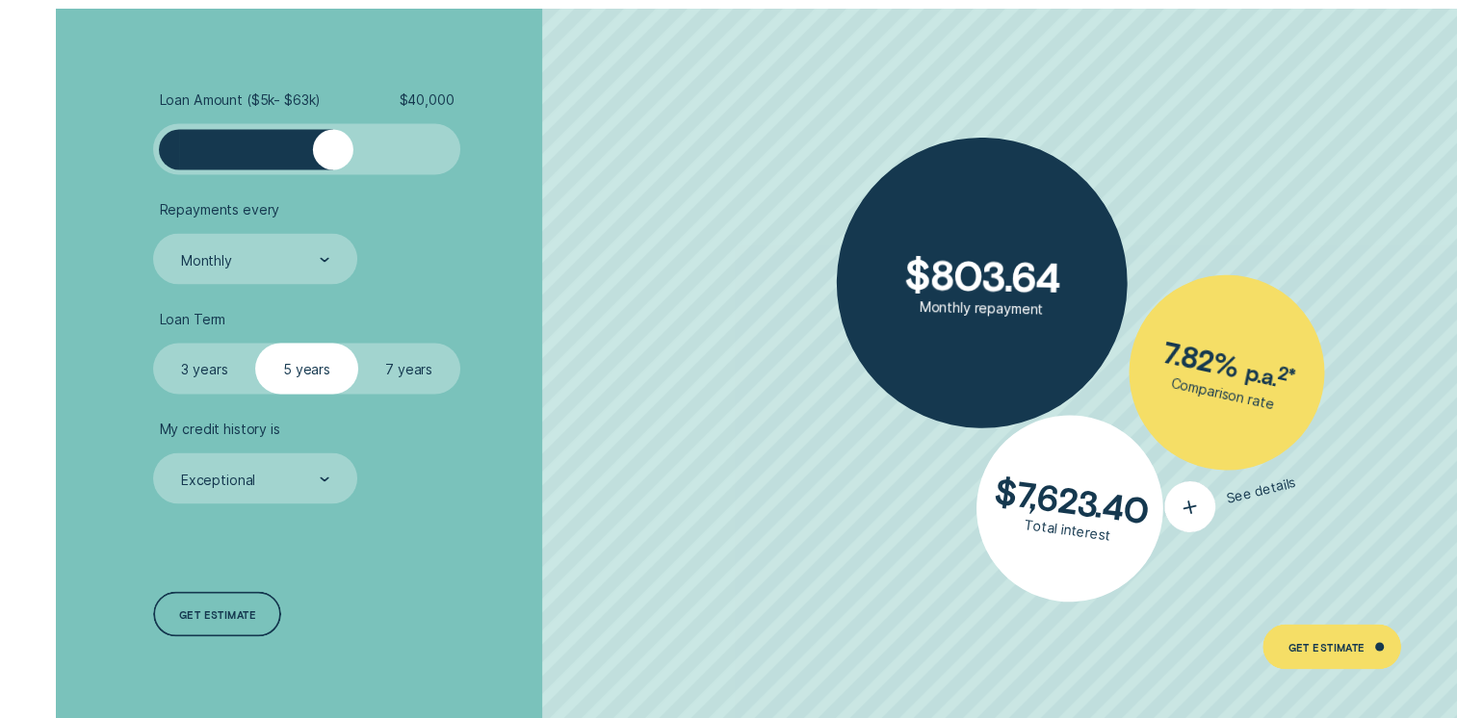
click at [1198, 498] on icon "button" at bounding box center [1191, 507] width 32 height 34
